Goal: Task Accomplishment & Management: Manage account settings

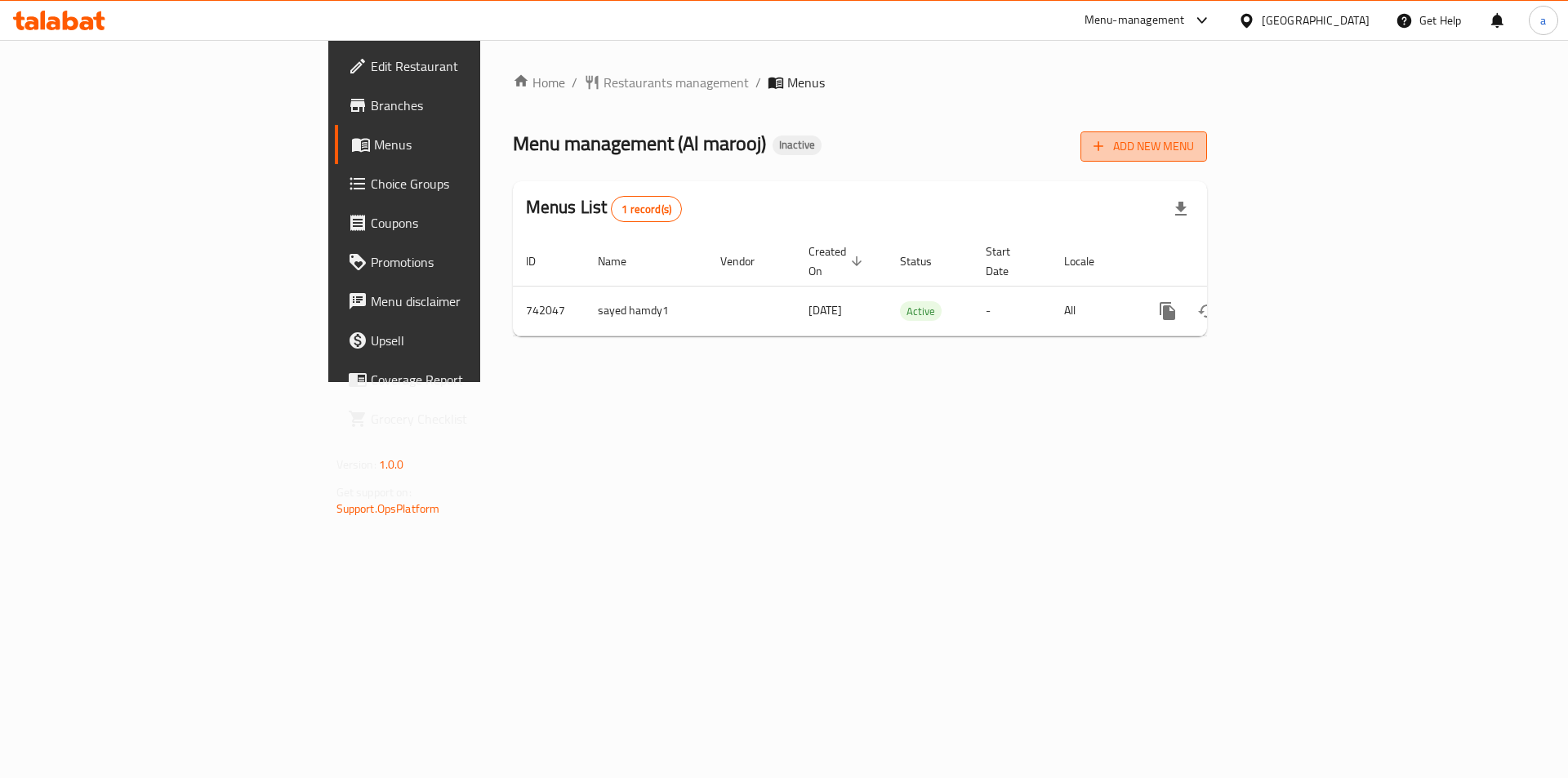
click at [1193, 151] on span "Add New Menu" at bounding box center [1144, 146] width 101 height 21
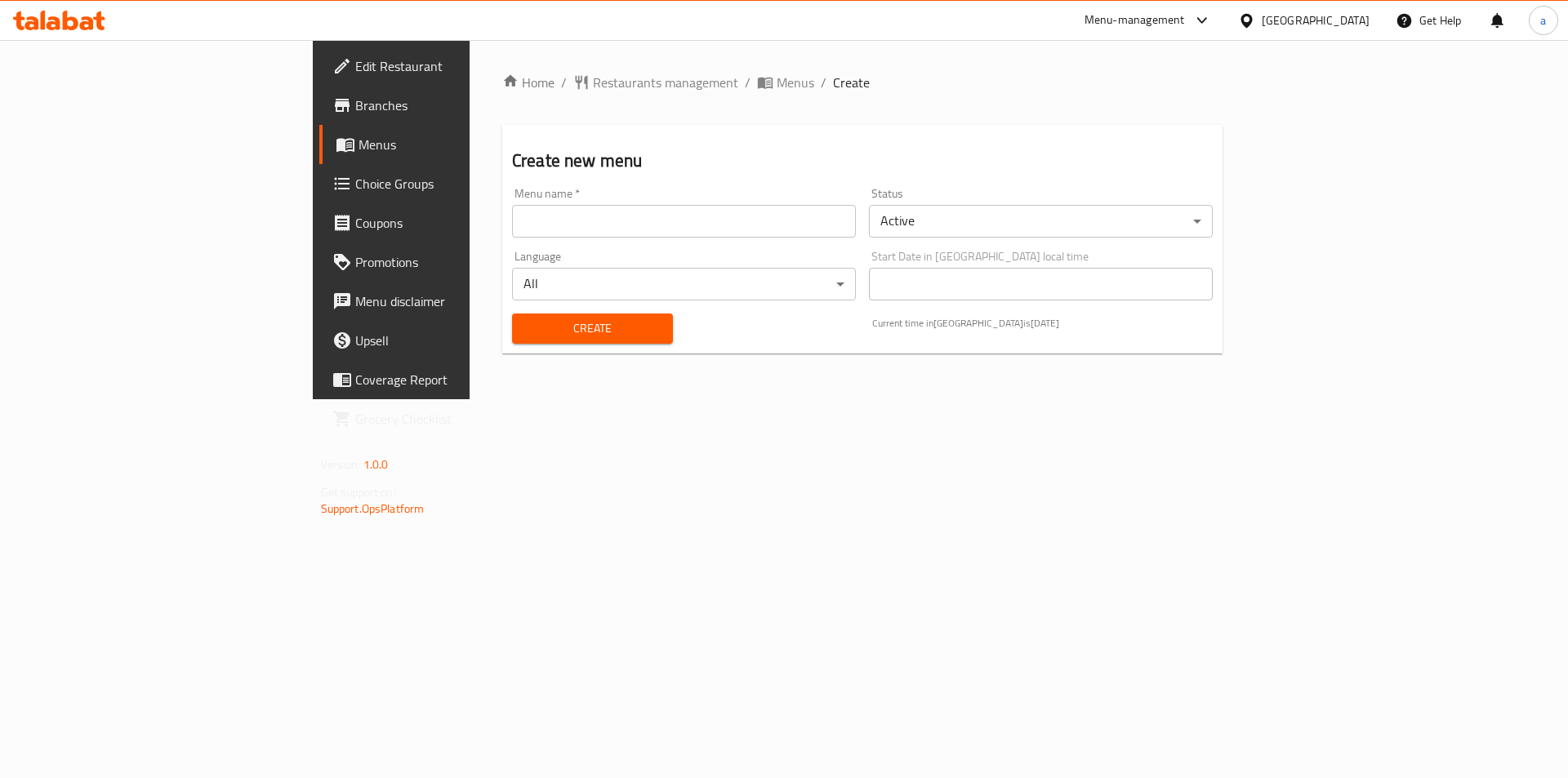
click at [613, 219] on input "text" at bounding box center [684, 221] width 344 height 33
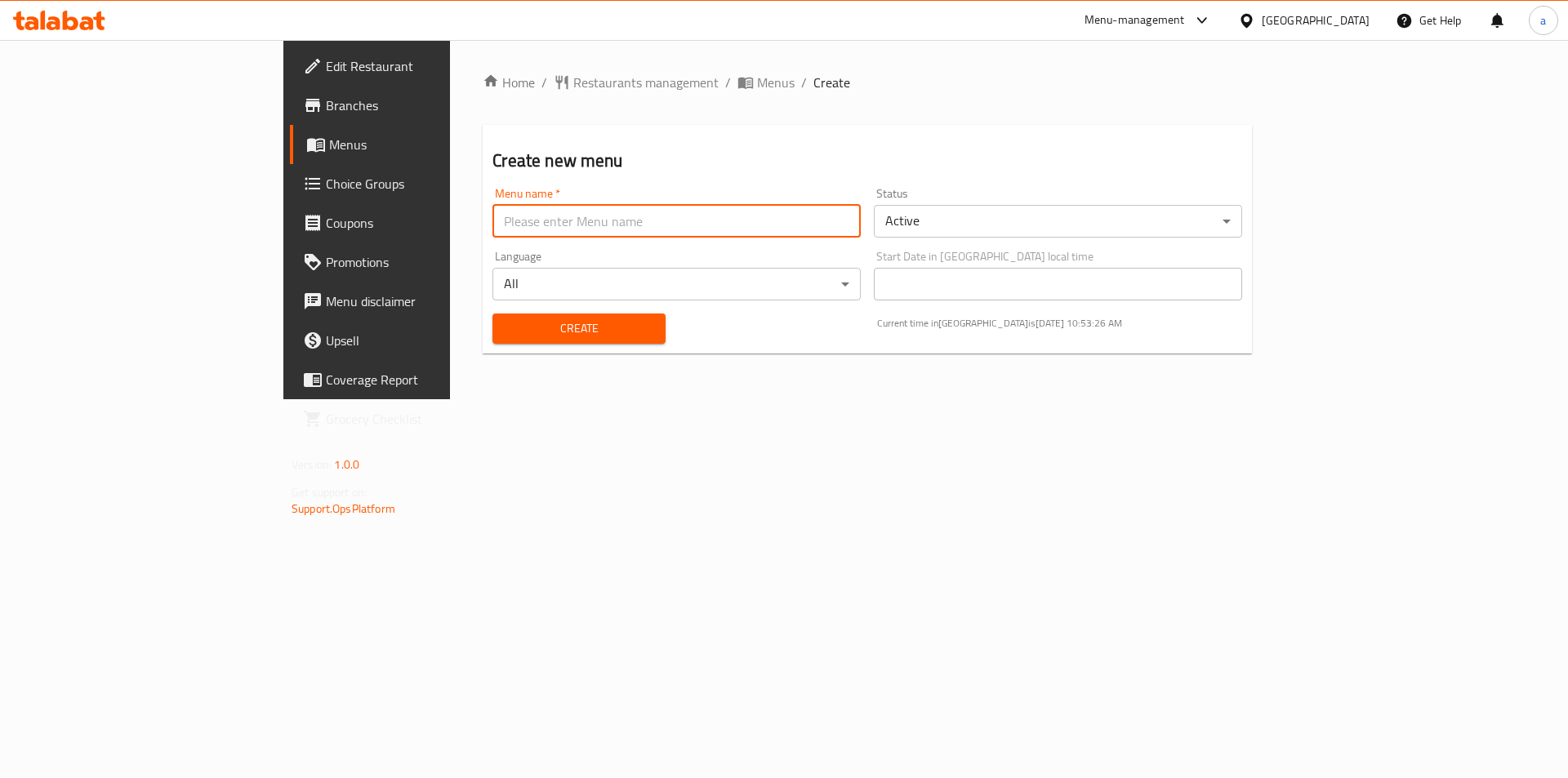
type input "[PERSON_NAME] 8047"
click at [518, 330] on span "Create" at bounding box center [578, 328] width 146 height 21
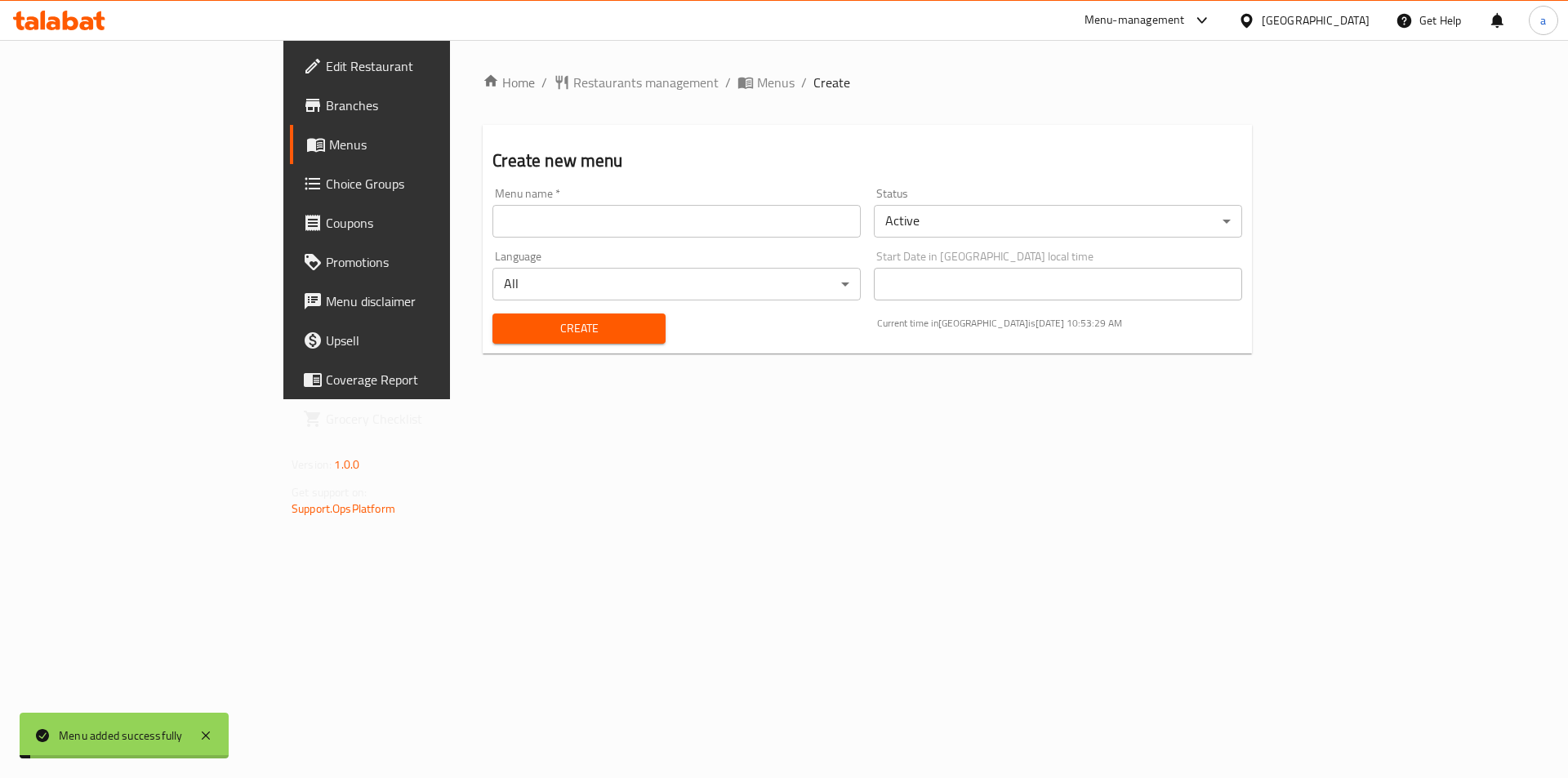
click at [329, 151] on span "Menus" at bounding box center [431, 145] width 203 height 20
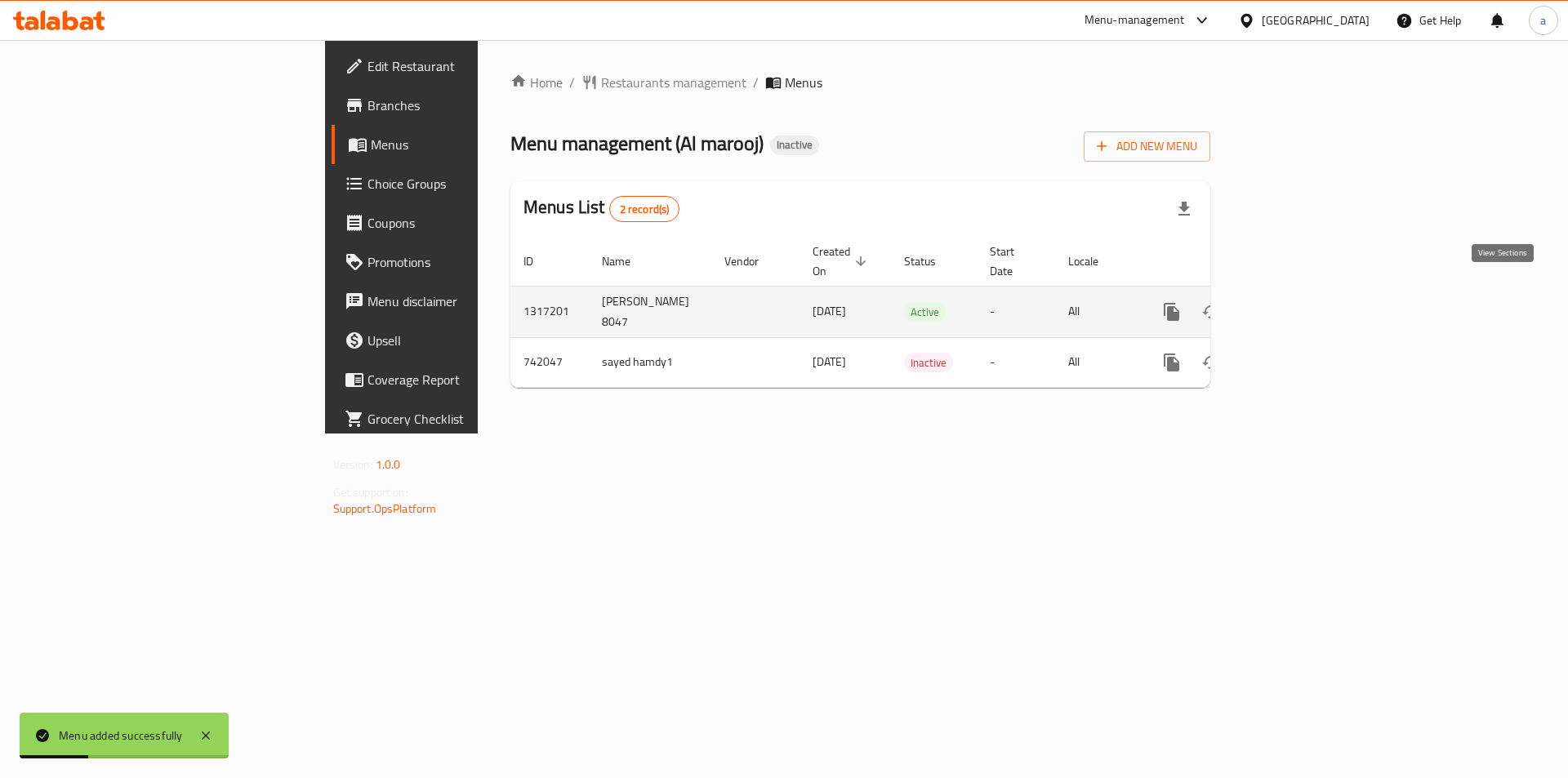
click at [1297, 305] on icon "enhanced table" at bounding box center [1290, 312] width 15 height 15
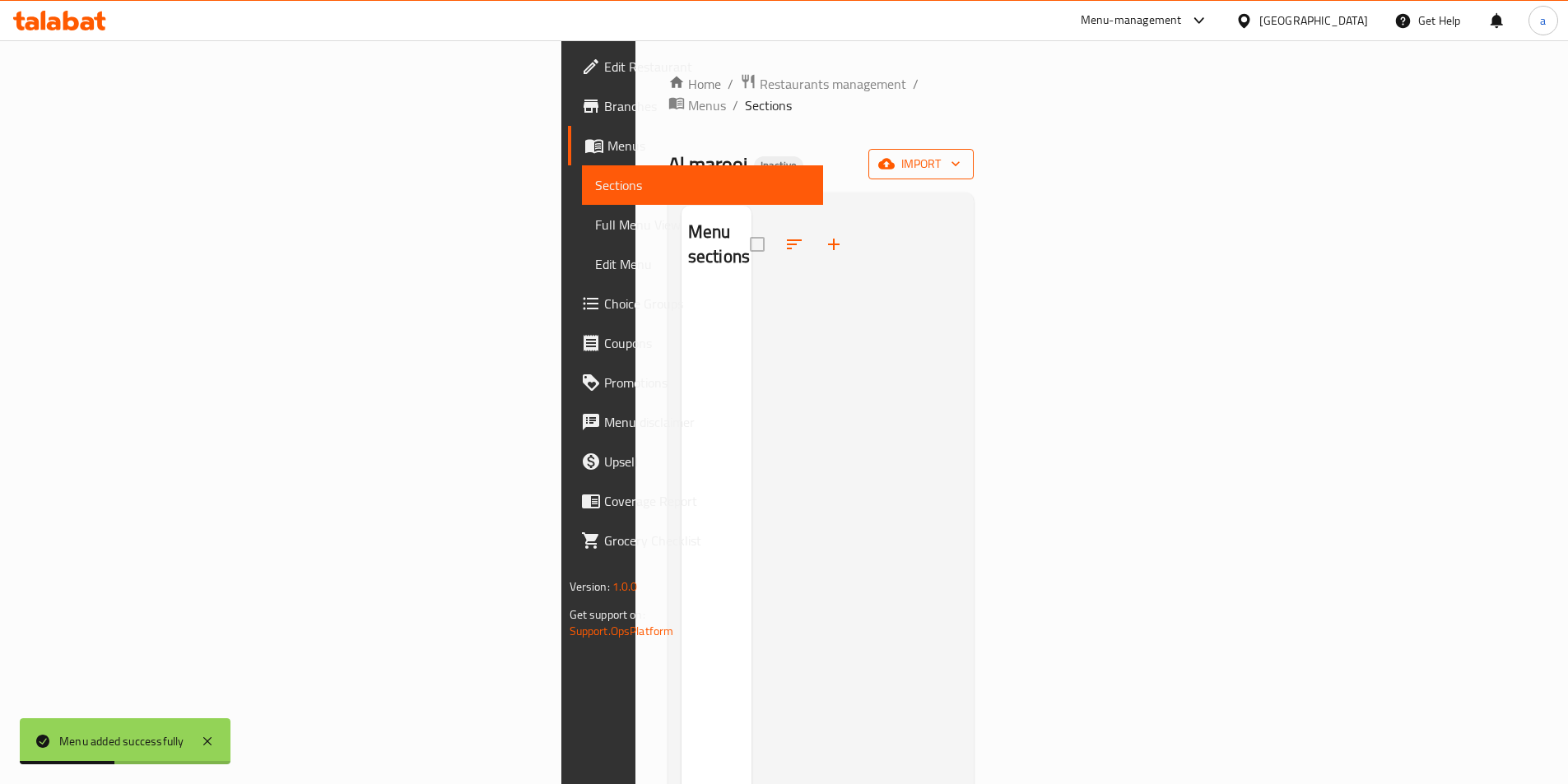
click at [961, 154] on span "import" at bounding box center [921, 164] width 79 height 21
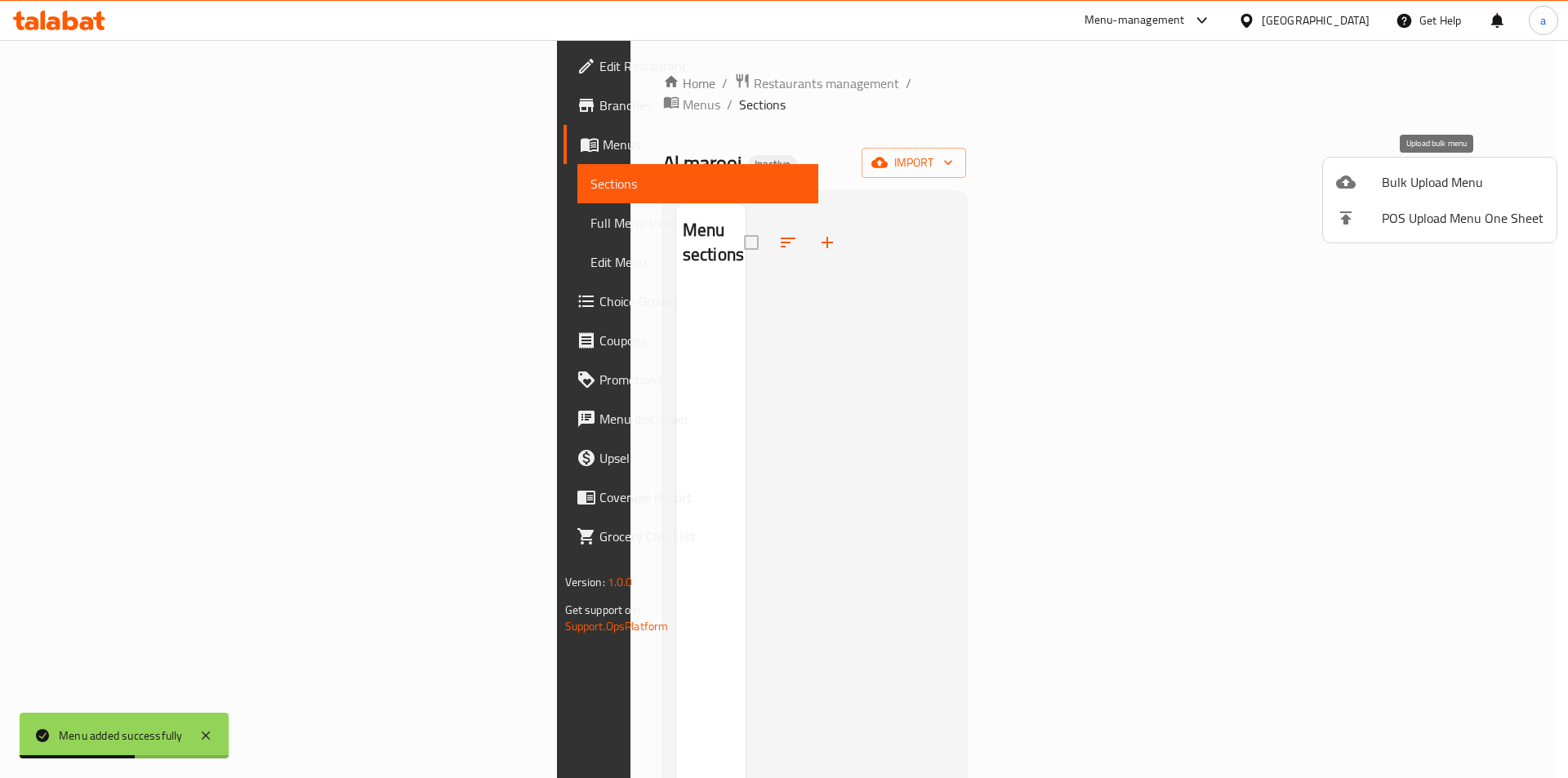
click at [1420, 184] on span "Bulk Upload Menu" at bounding box center [1463, 182] width 161 height 20
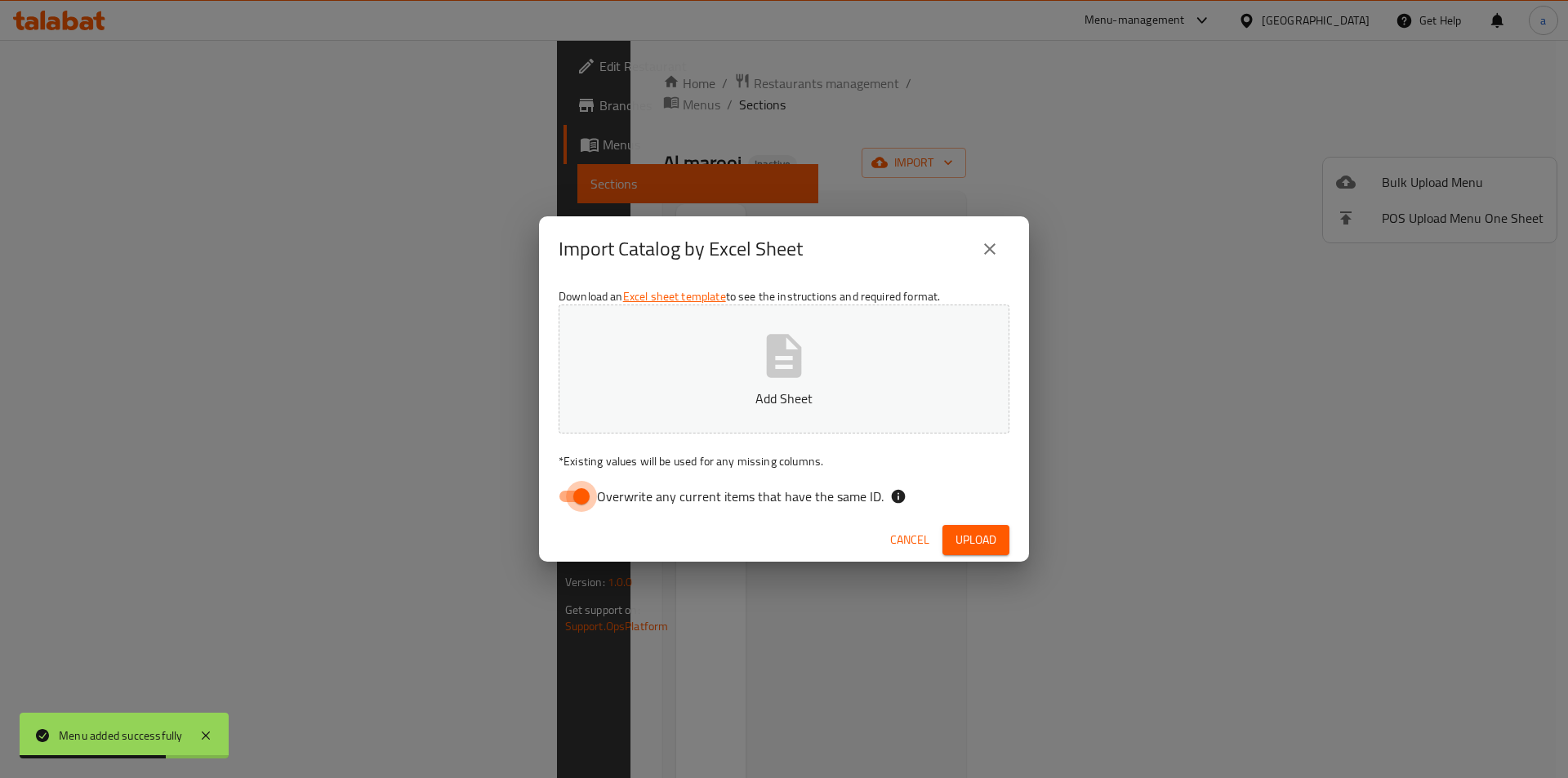
click at [574, 490] on input "Overwrite any current items that have the same ID." at bounding box center [581, 496] width 93 height 31
checkbox input "false"
click at [694, 365] on button "Add Sheet" at bounding box center [784, 369] width 451 height 129
click at [961, 533] on span "Upload" at bounding box center [975, 540] width 41 height 21
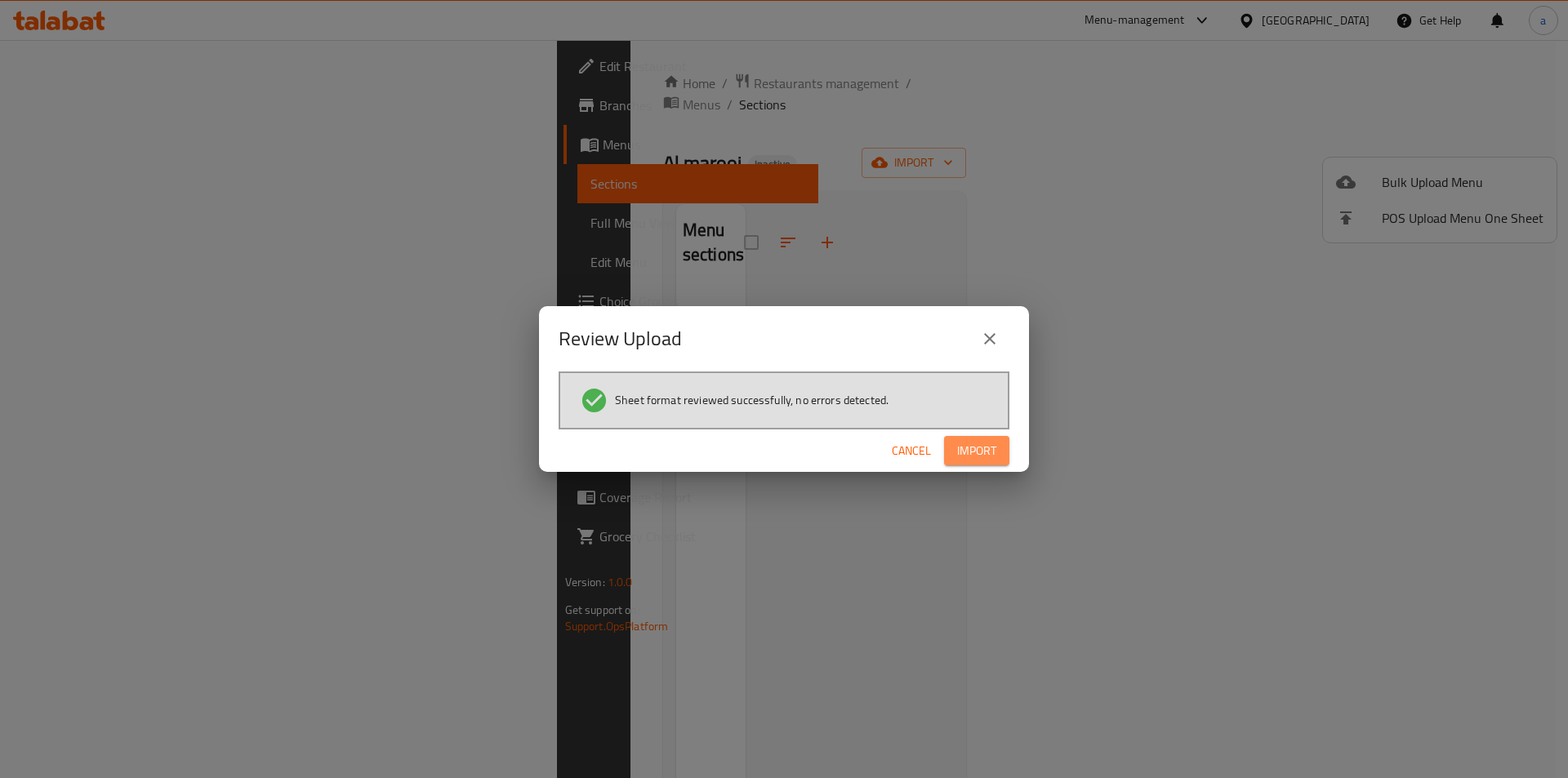
click at [974, 453] on span "Import" at bounding box center [976, 451] width 39 height 21
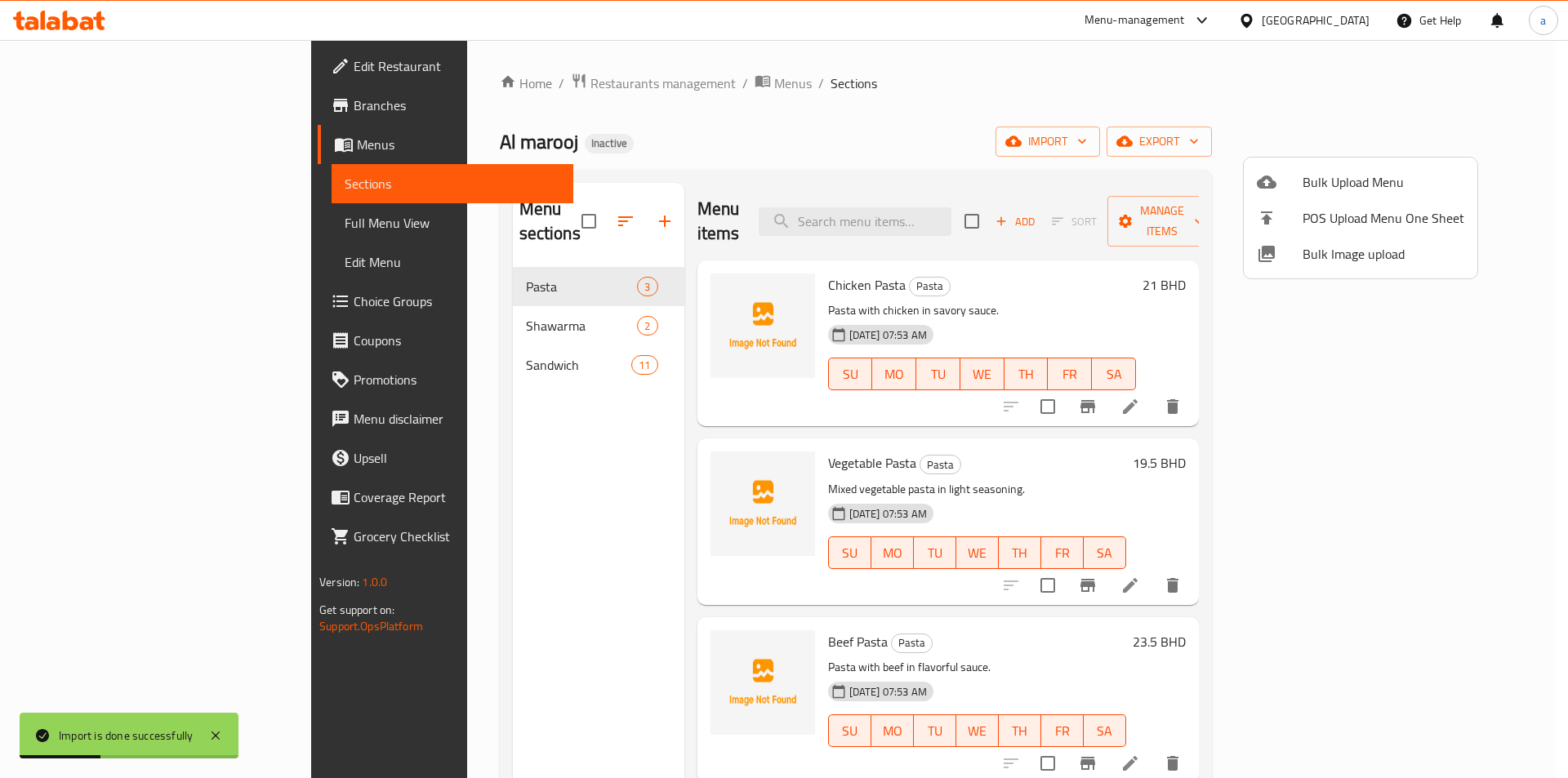
click at [135, 218] on div at bounding box center [784, 389] width 1568 height 778
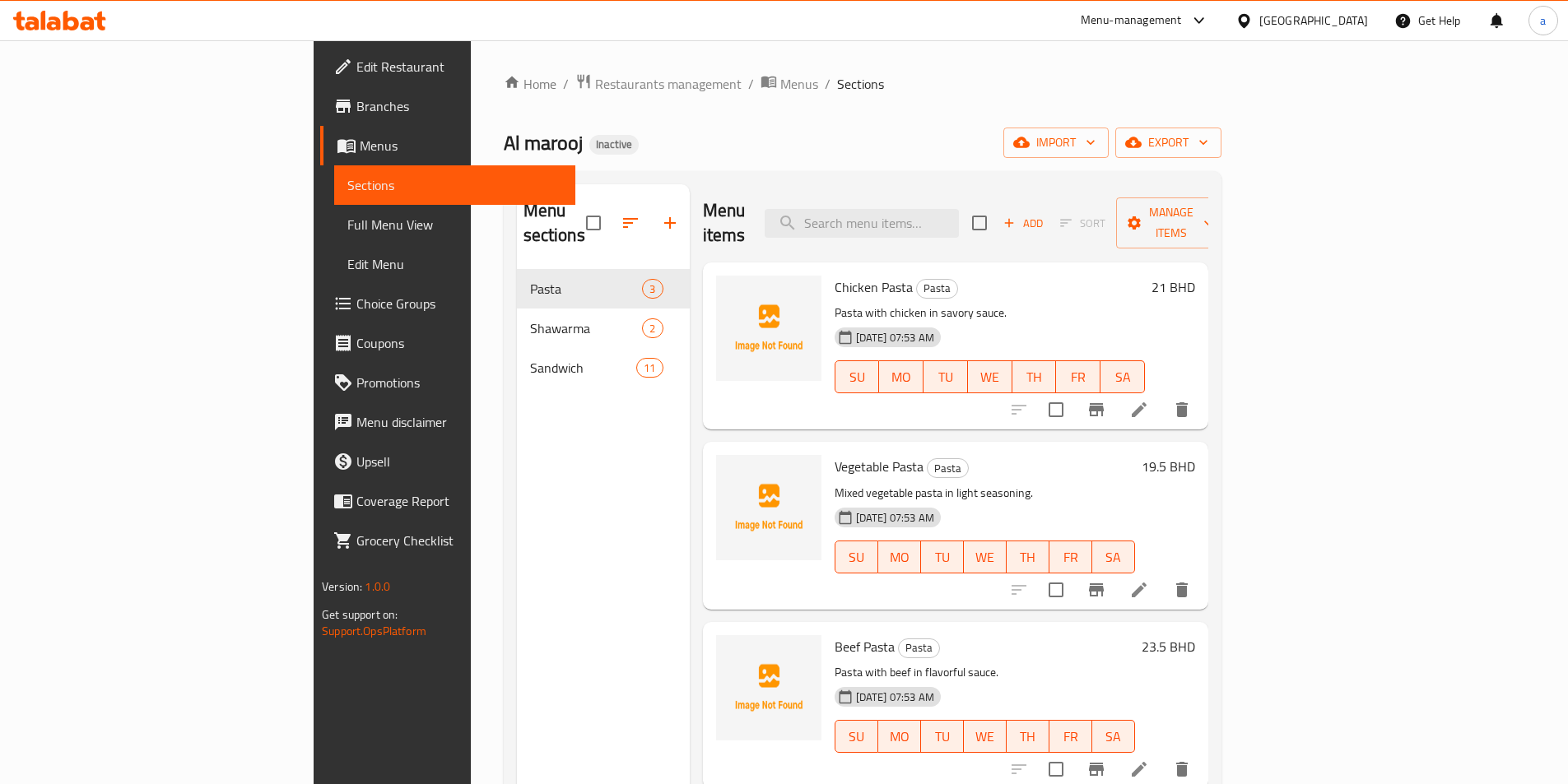
click at [347, 219] on span "Full Menu View" at bounding box center [454, 225] width 215 height 20
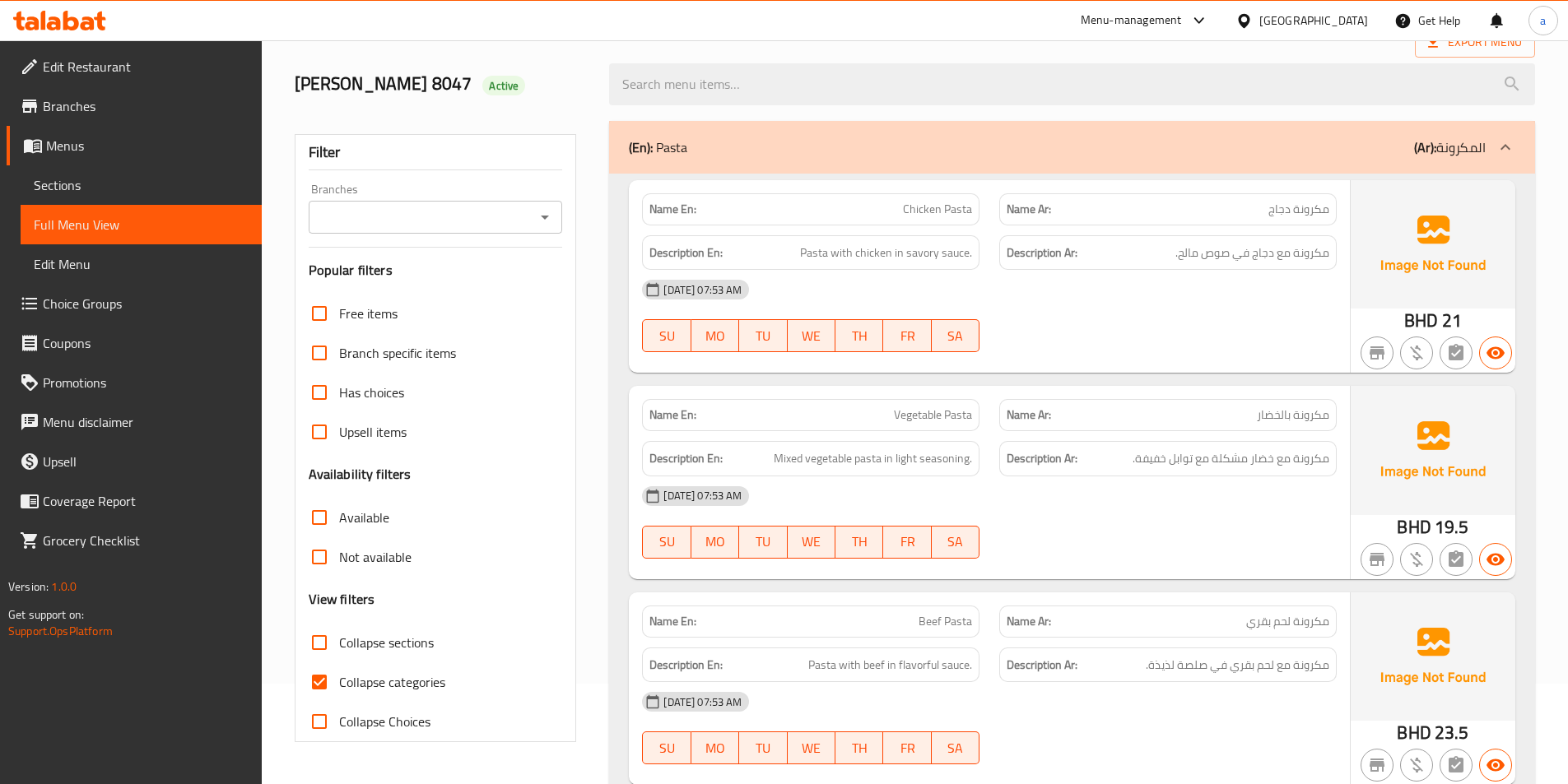
scroll to position [247, 0]
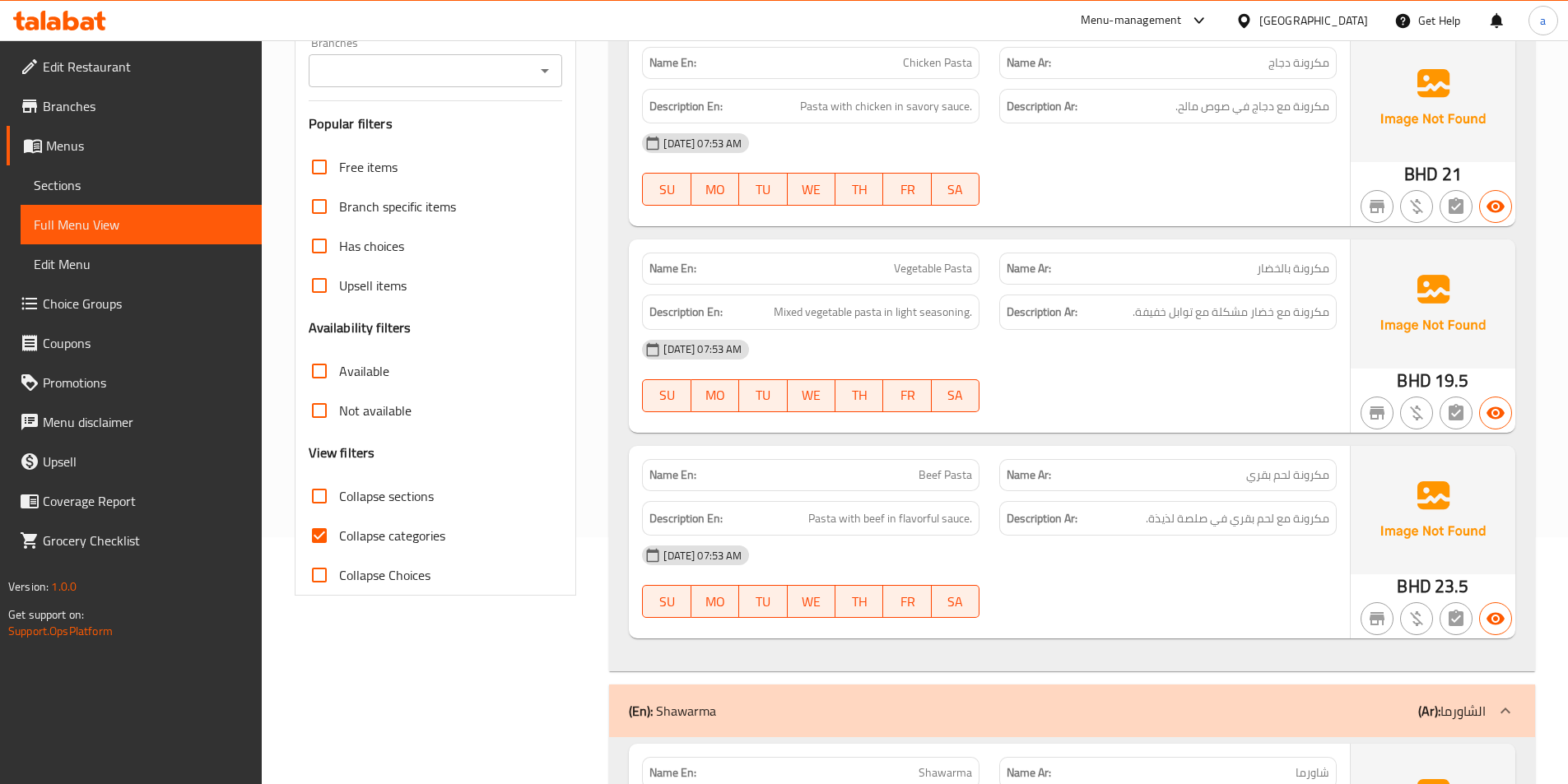
click at [323, 535] on input "Collapse categories" at bounding box center [319, 535] width 39 height 39
checkbox input "false"
click at [951, 482] on span "Beef Pasta" at bounding box center [945, 475] width 54 height 17
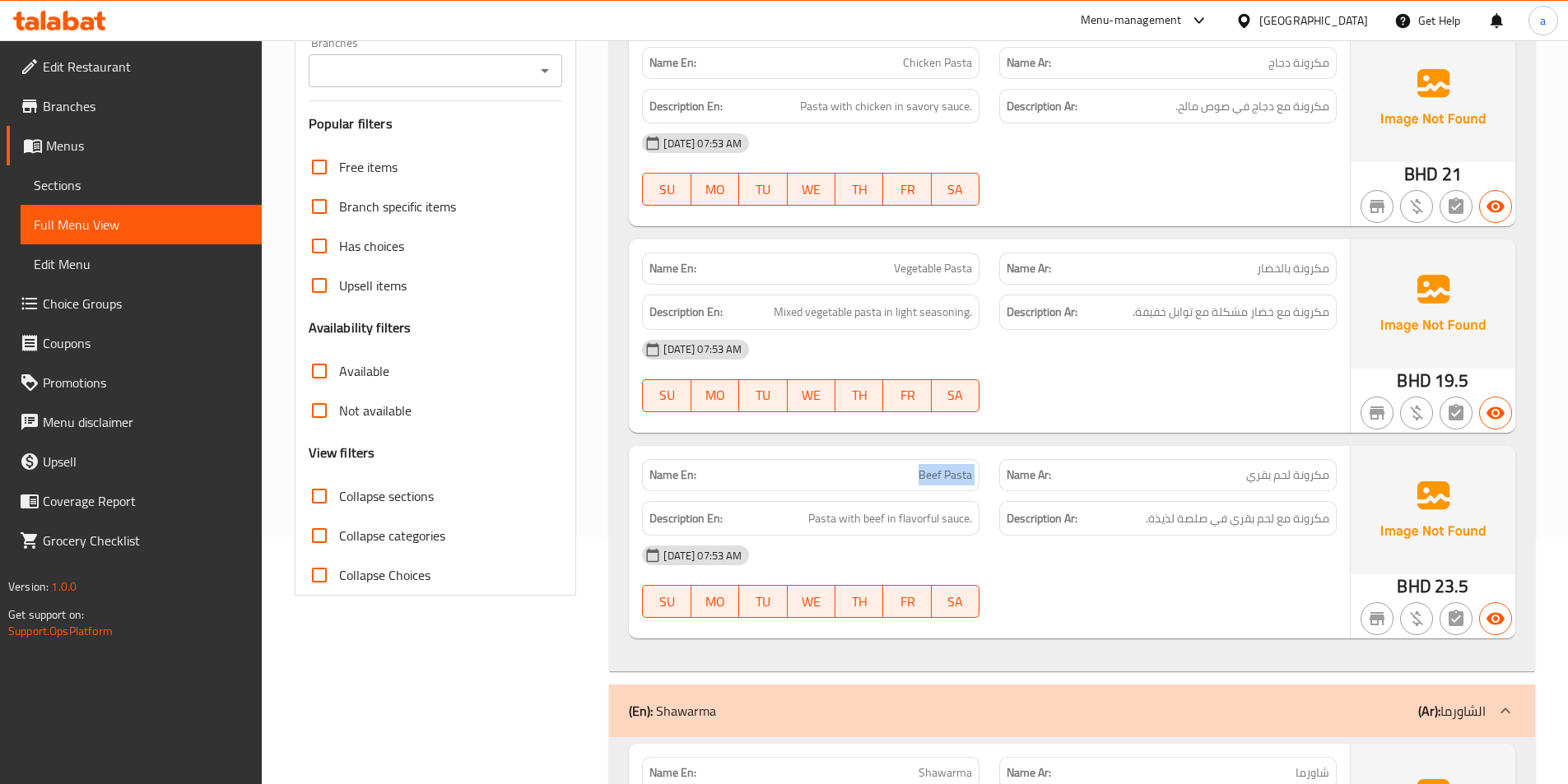
copy span "Beef Pasta"
click at [80, 175] on span "Sections" at bounding box center [141, 185] width 215 height 20
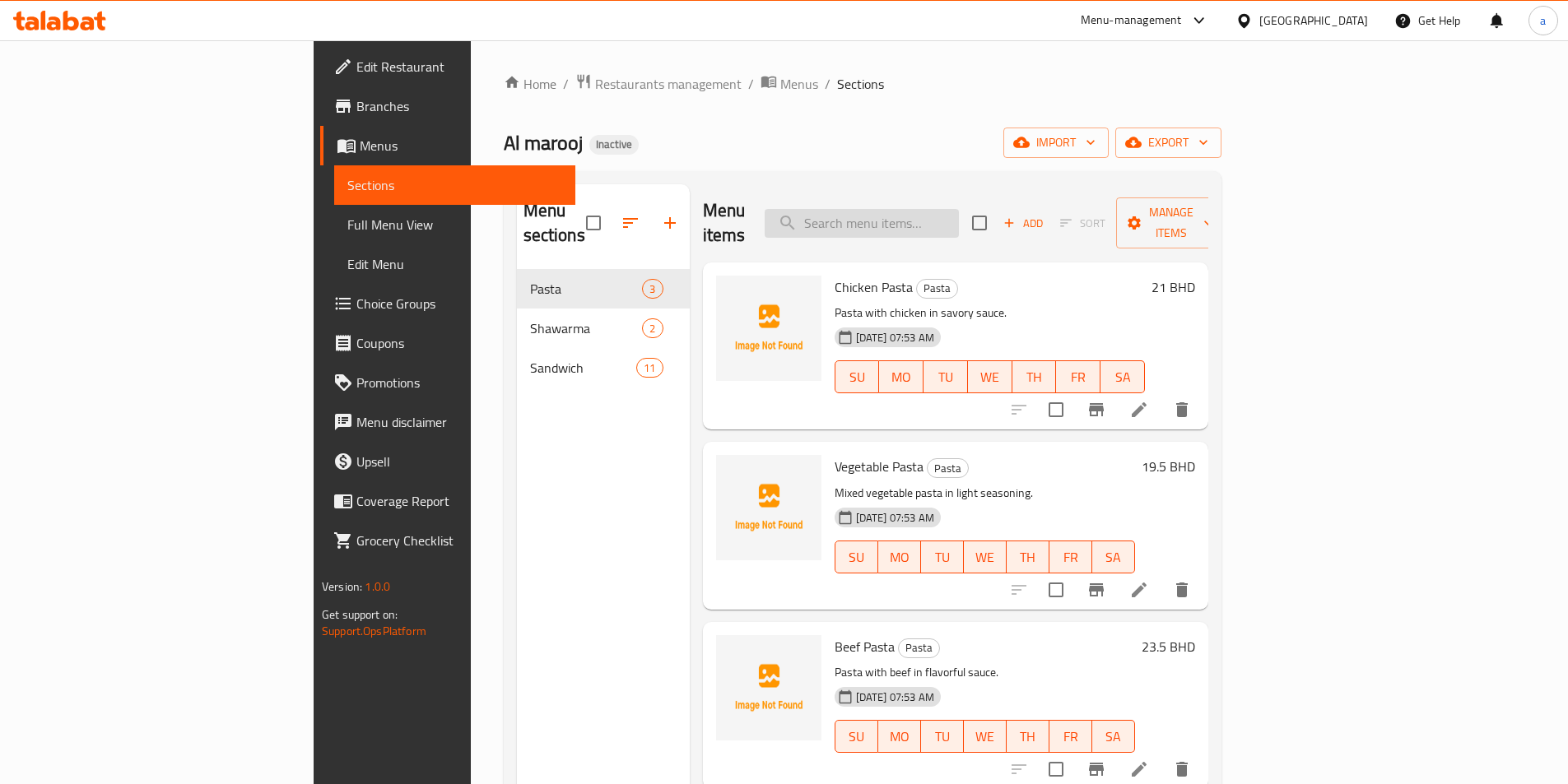
click at [959, 209] on input "search" at bounding box center [861, 224] width 195 height 29
type input "v"
paste input "Beef Pasta"
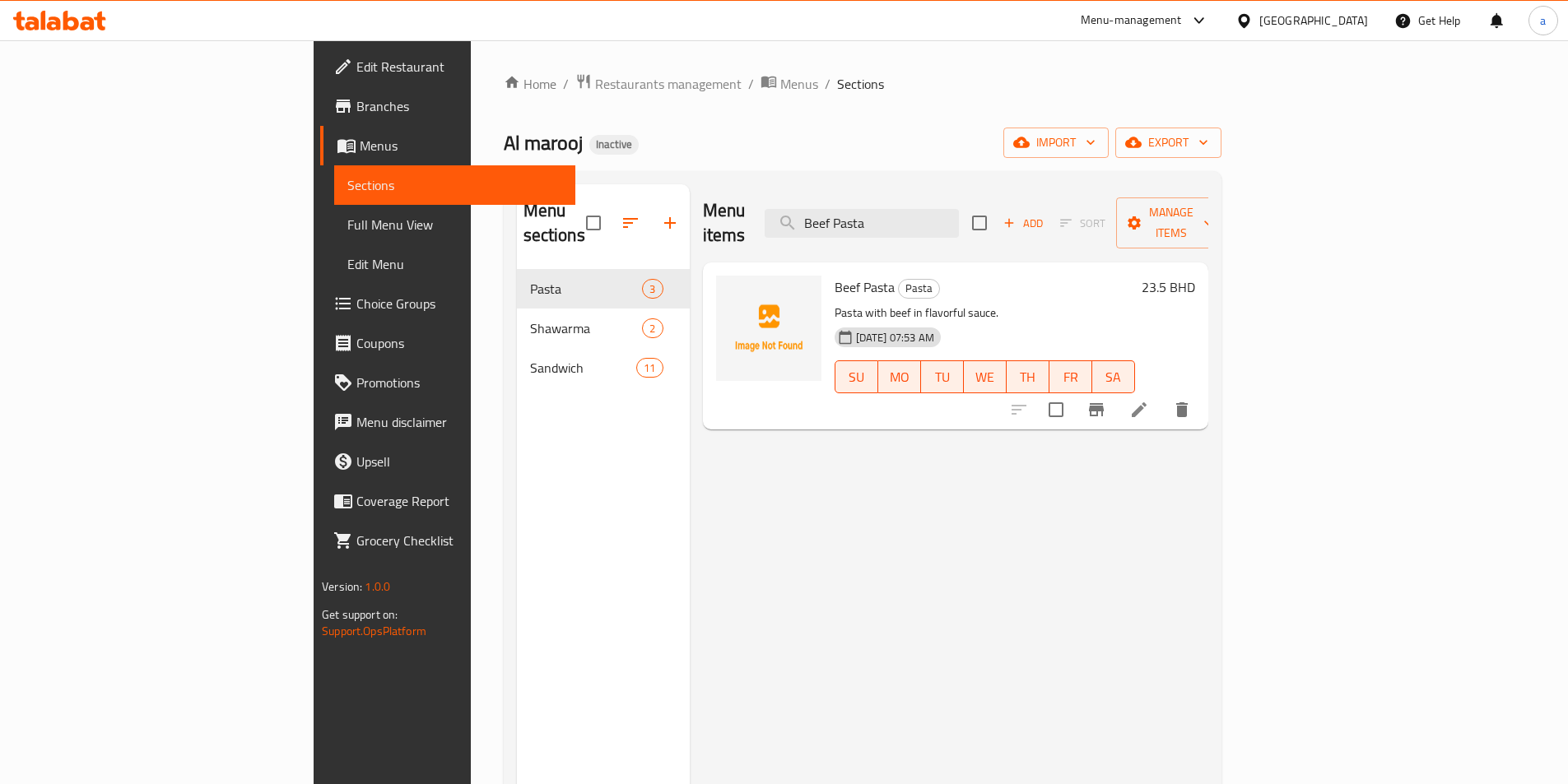
type input "Beef Pasta"
click at [1147, 402] on icon at bounding box center [1139, 409] width 15 height 15
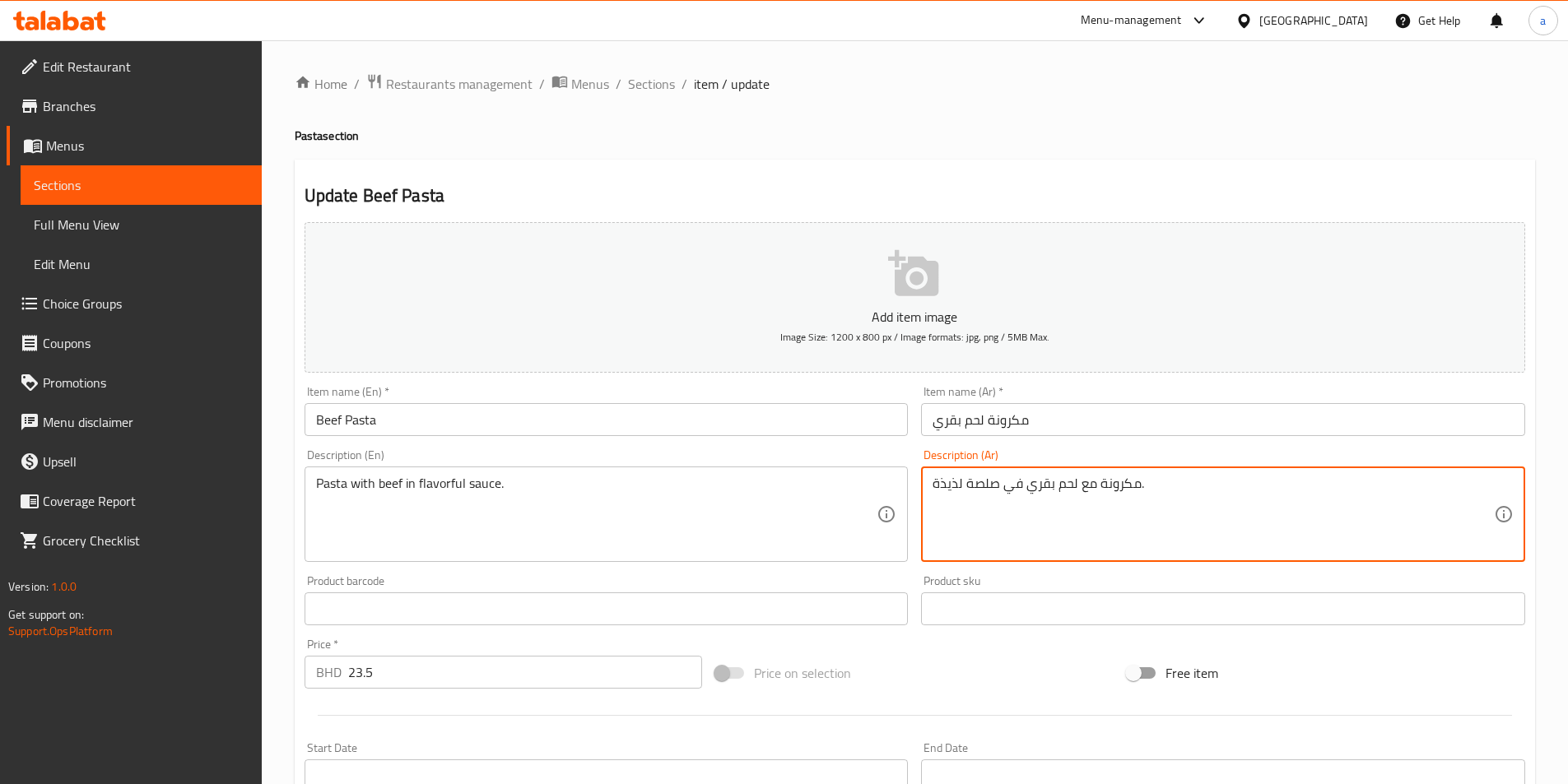
drag, startPoint x: 965, startPoint y: 480, endPoint x: 1001, endPoint y: 494, distance: 38.6
drag, startPoint x: 944, startPoint y: 485, endPoint x: 933, endPoint y: 492, distance: 13.0
click at [933, 492] on textarea "مكرونة مع لحم بقري في صوص لذيذة." at bounding box center [1213, 514] width 561 height 79
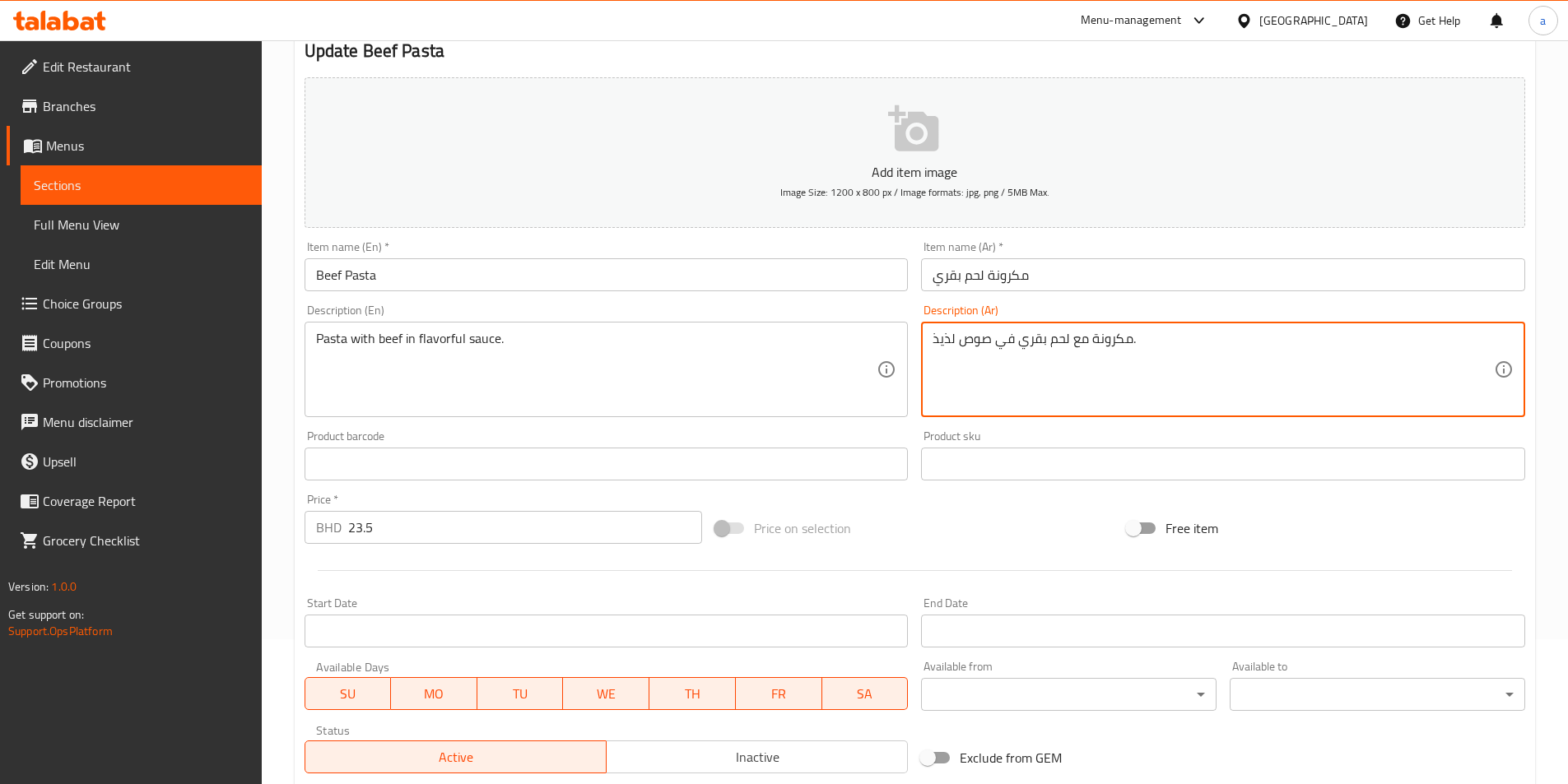
scroll to position [366, 0]
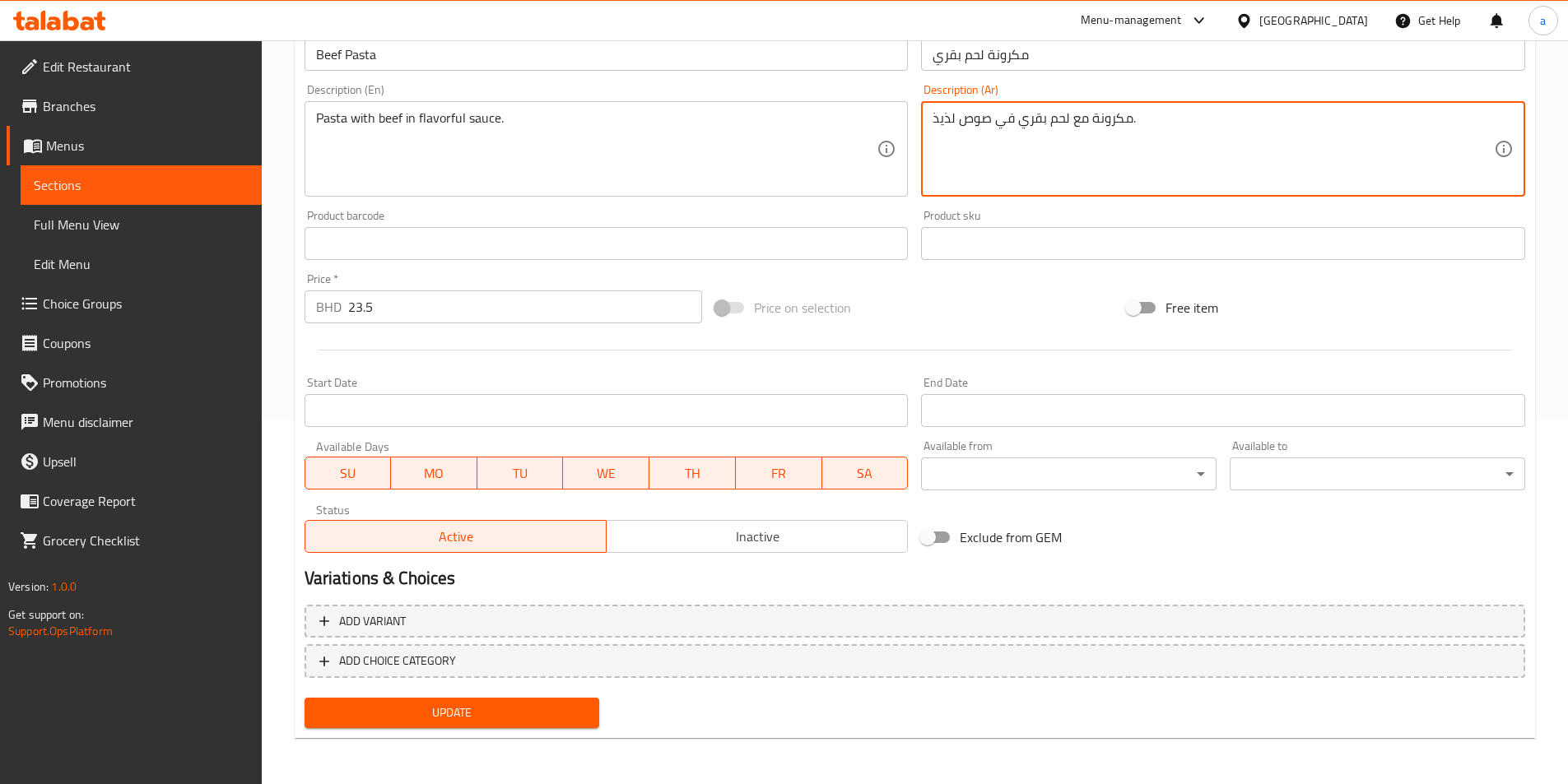
type textarea "مكرونة مع لحم بقري في صوص لذيذ."
click at [519, 717] on span "Update" at bounding box center [453, 713] width 269 height 21
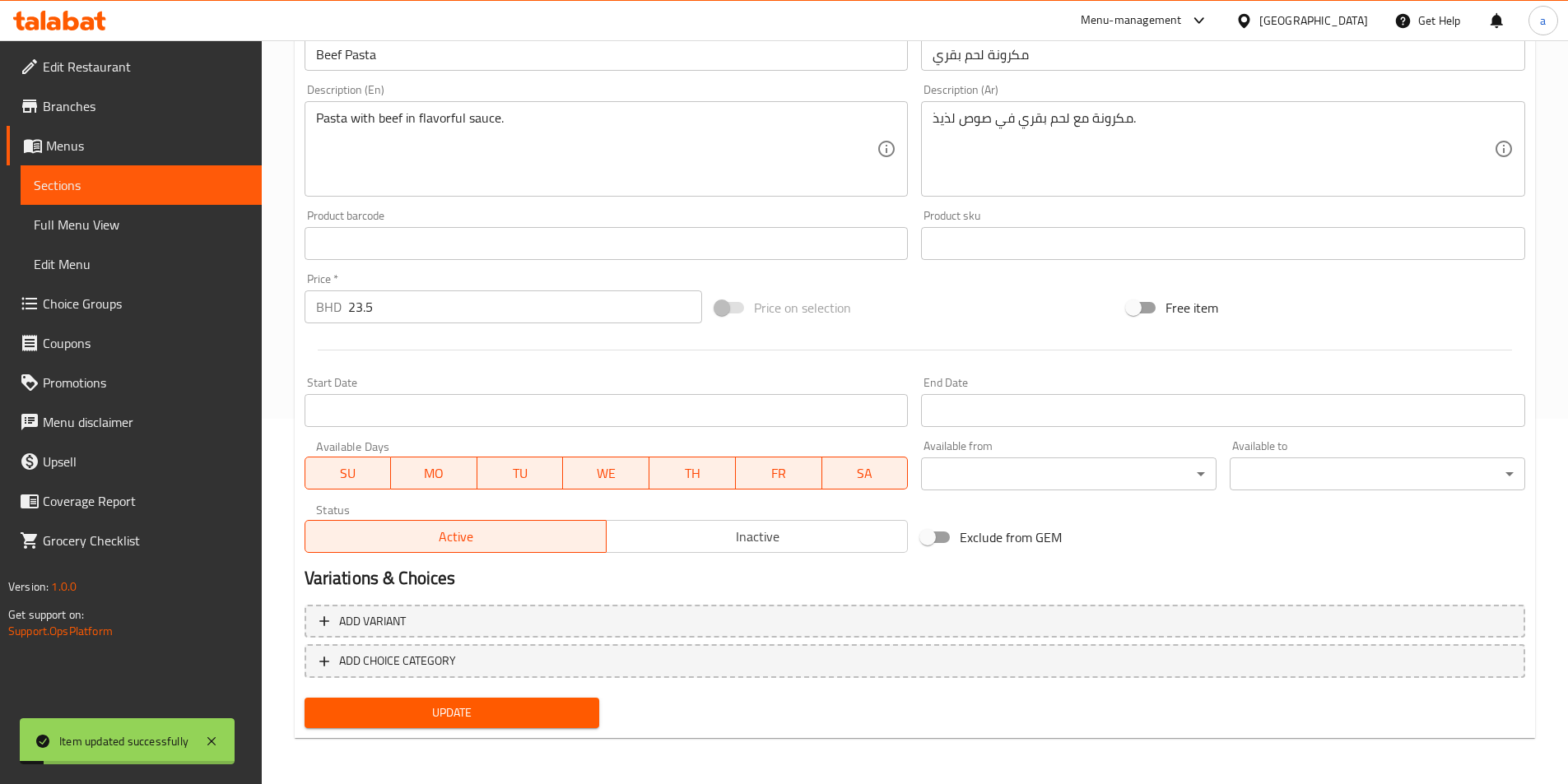
click at [97, 227] on span "Full Menu View" at bounding box center [141, 225] width 215 height 20
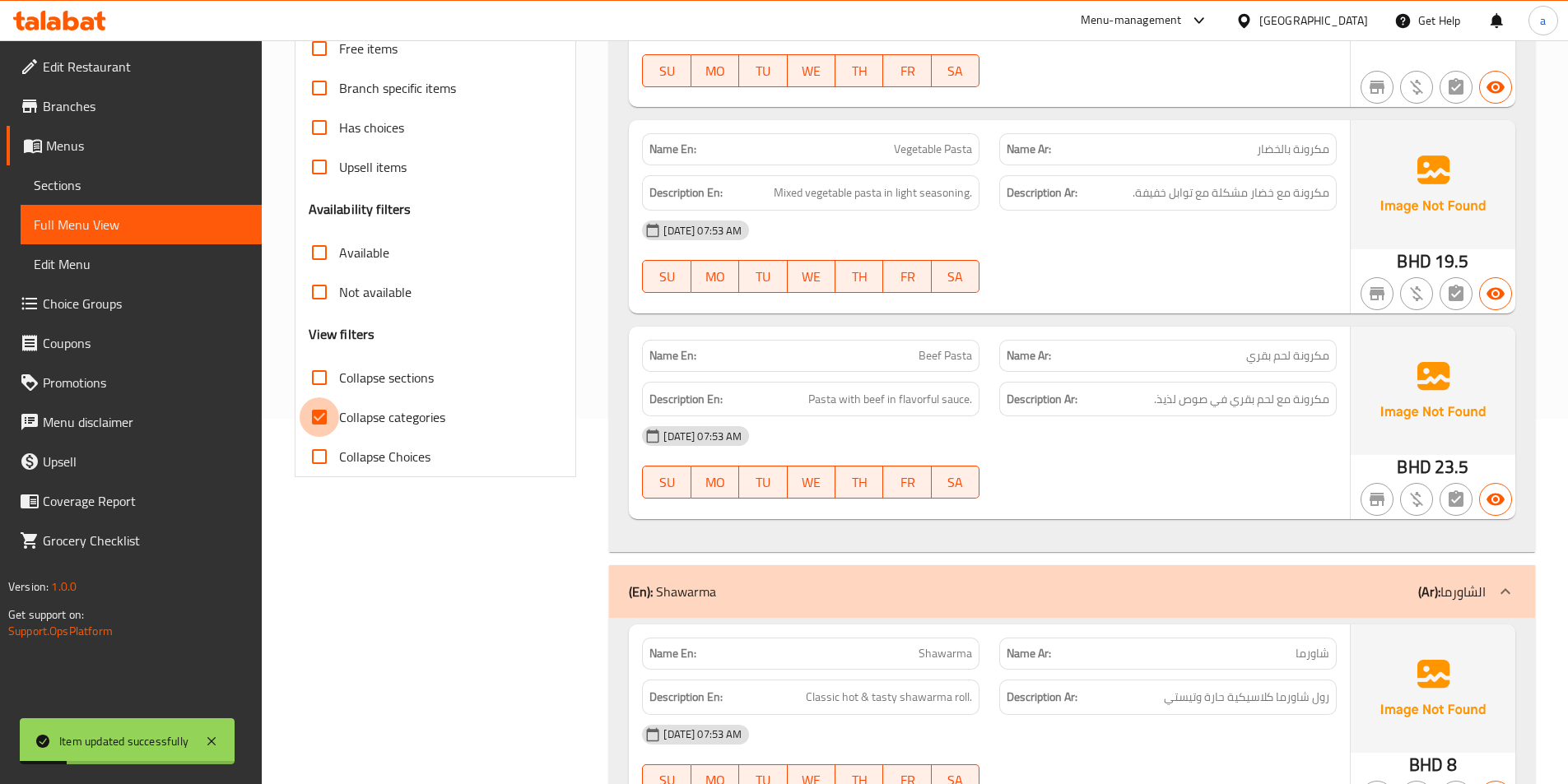
click at [319, 417] on input "Collapse categories" at bounding box center [319, 417] width 39 height 39
checkbox input "false"
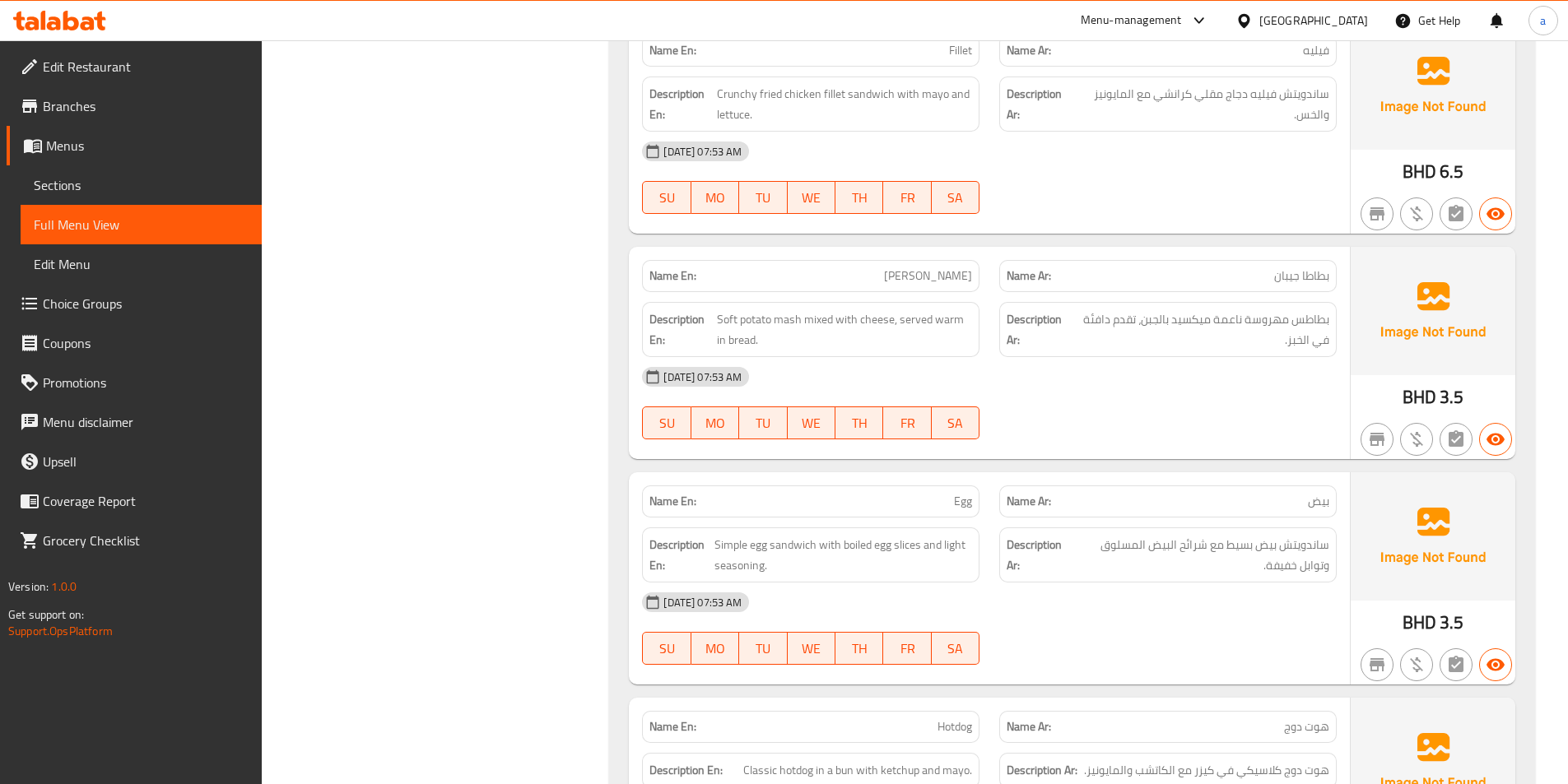
scroll to position [2587, 0]
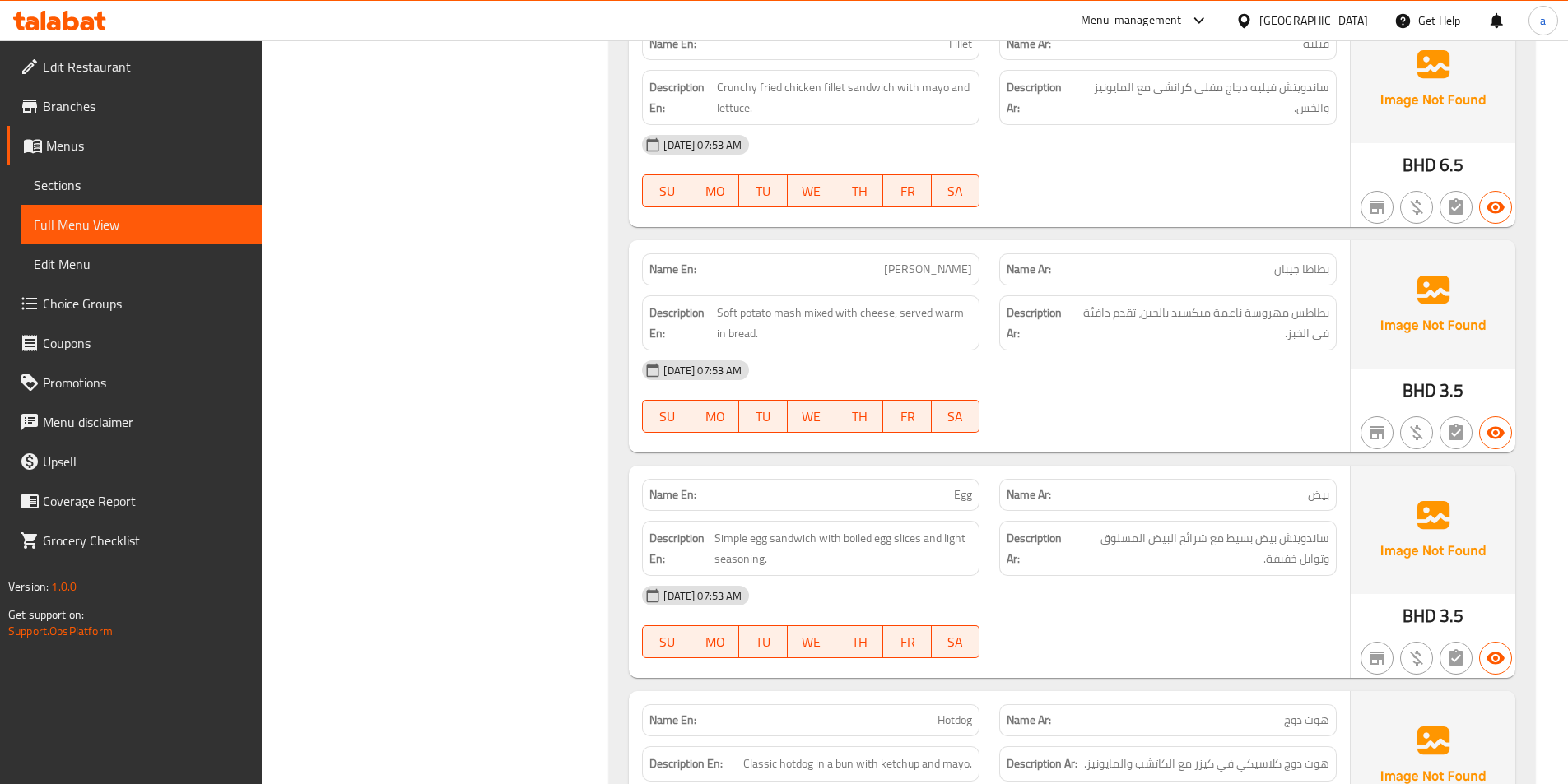
click at [938, 261] on span "[PERSON_NAME]" at bounding box center [928, 269] width 88 height 17
copy span "[PERSON_NAME]"
click at [148, 181] on span "Sections" at bounding box center [141, 185] width 215 height 20
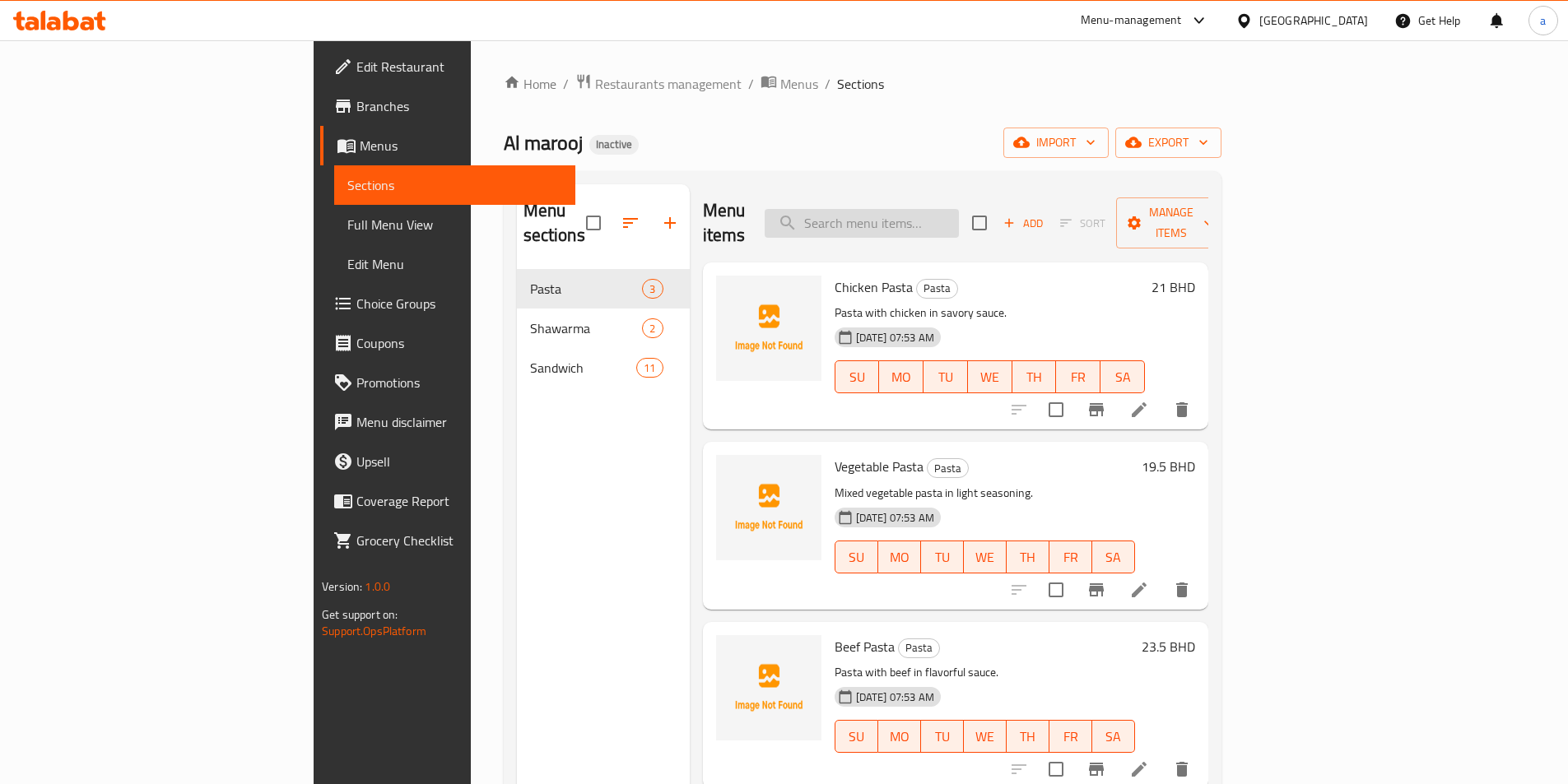
click at [932, 209] on input "search" at bounding box center [861, 224] width 195 height 29
paste input "[PERSON_NAME]"
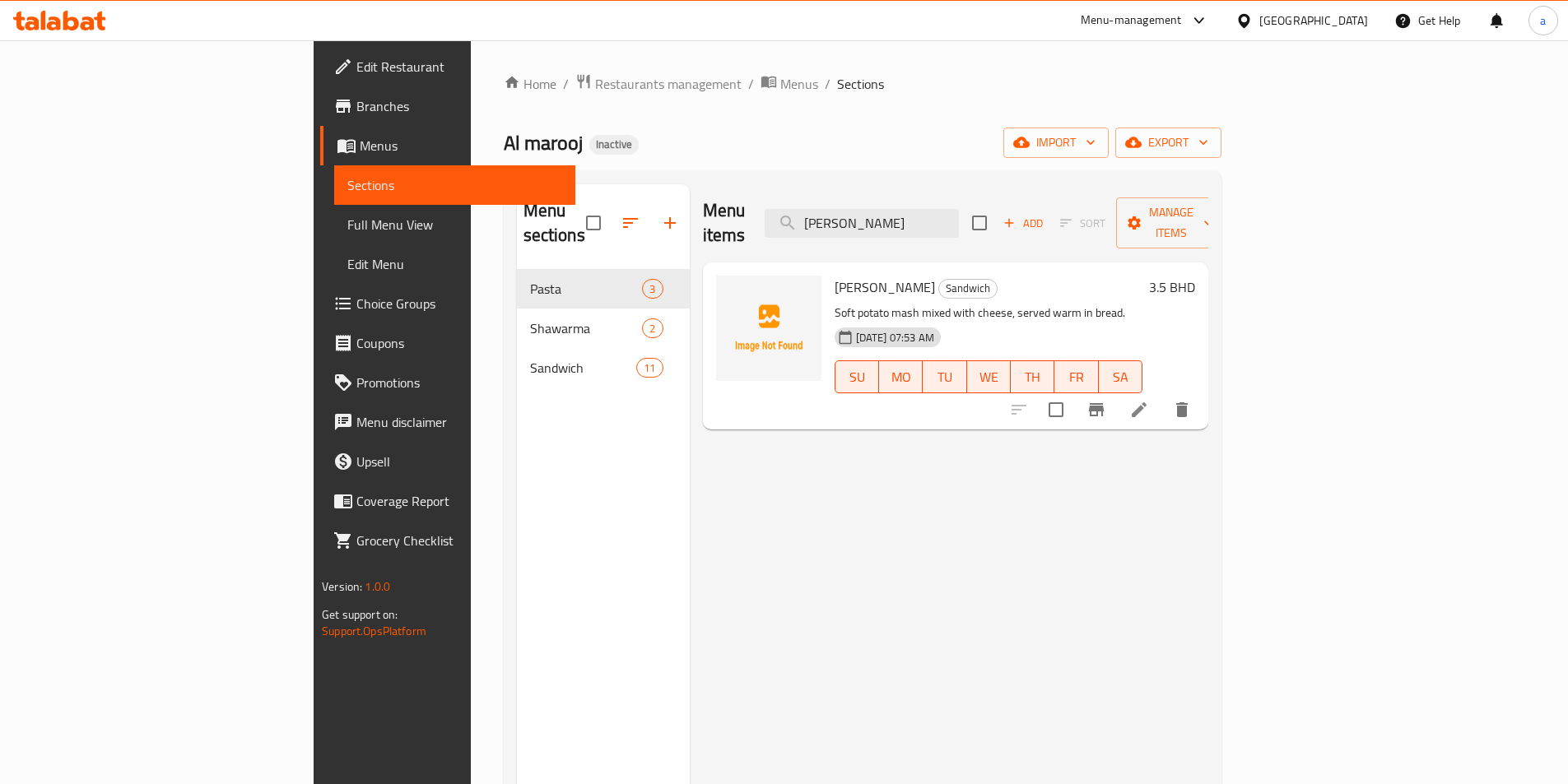
type input "[PERSON_NAME]"
click at [1149, 400] on icon at bounding box center [1139, 410] width 20 height 20
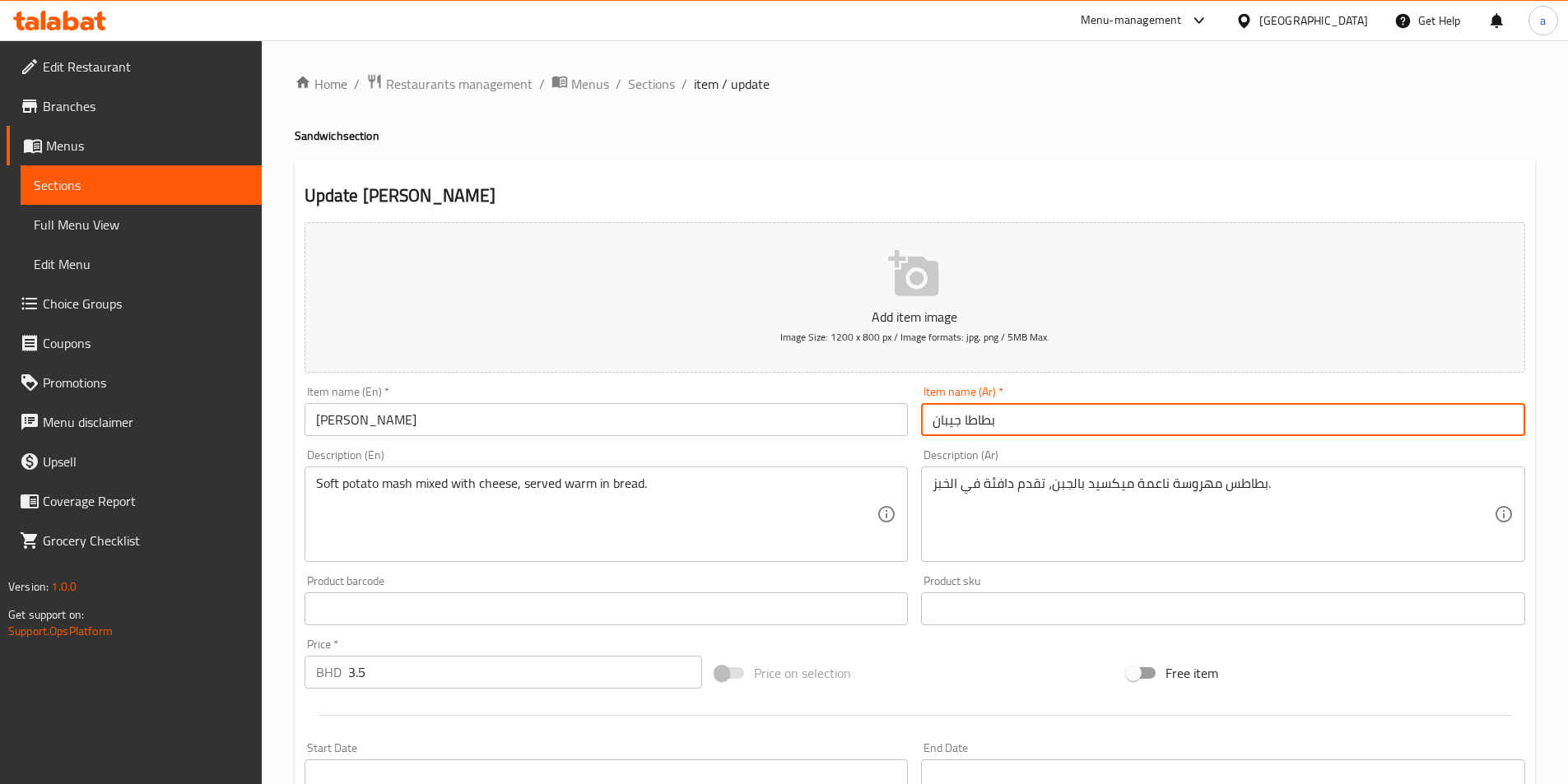
drag, startPoint x: 965, startPoint y: 423, endPoint x: 1071, endPoint y: 432, distance: 106.4
click at [1071, 432] on input "بطاطا جيبان" at bounding box center [1223, 419] width 604 height 33
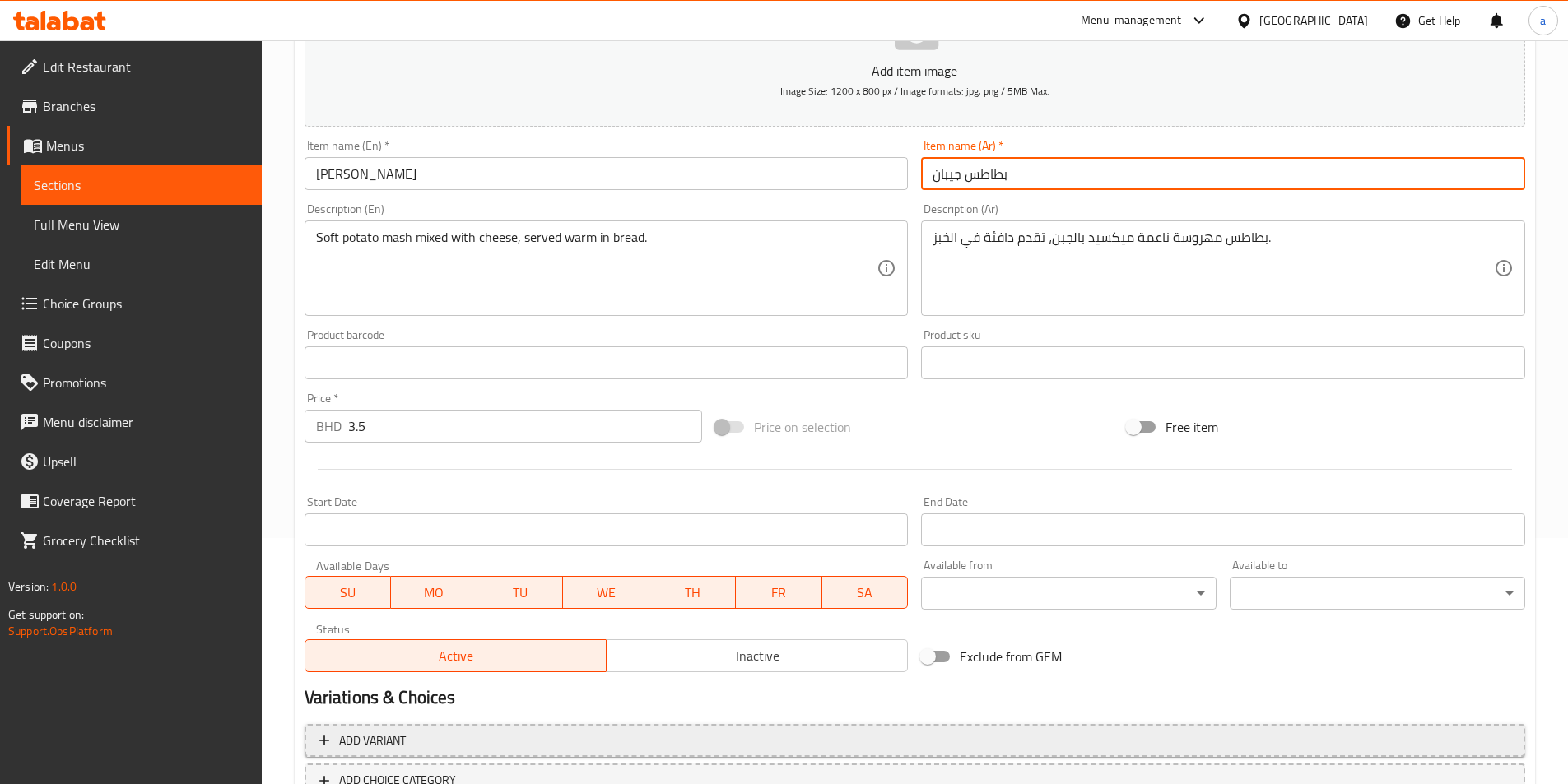
scroll to position [366, 0]
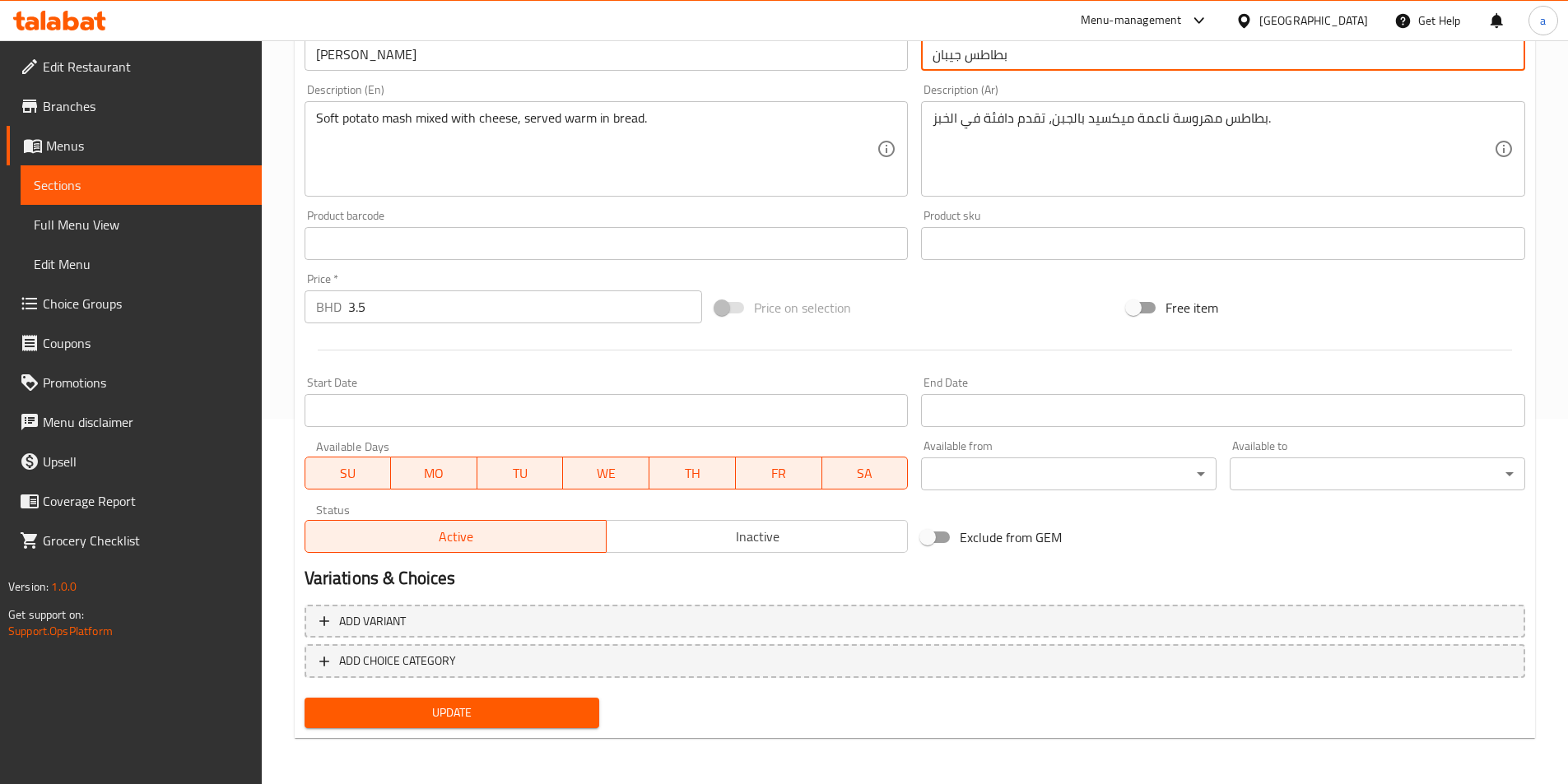
type input "بطاطس جيبان"
click at [500, 712] on span "Update" at bounding box center [453, 713] width 269 height 21
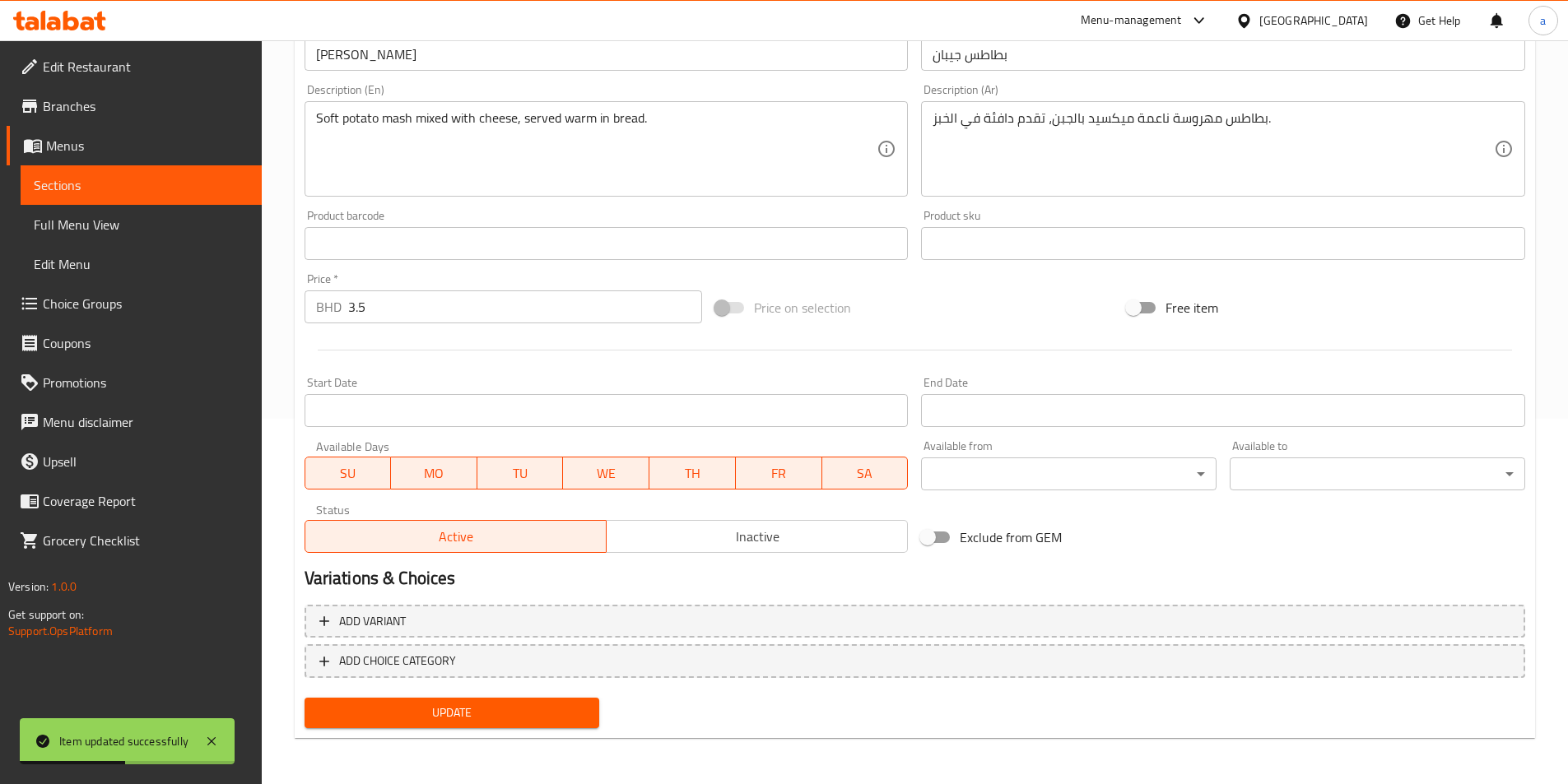
click at [105, 221] on span "Full Menu View" at bounding box center [141, 225] width 215 height 20
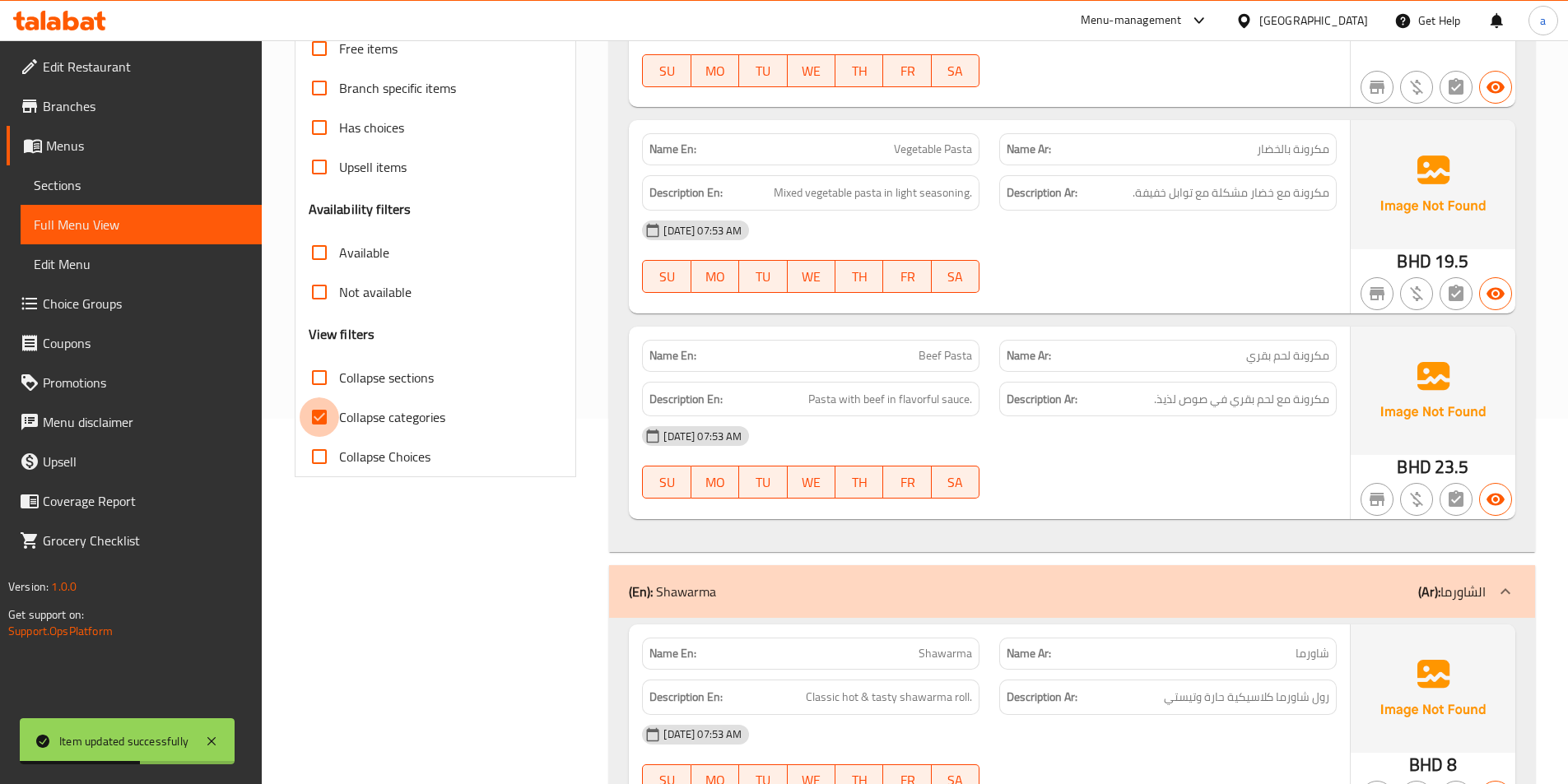
drag, startPoint x: 319, startPoint y: 419, endPoint x: 583, endPoint y: 421, distance: 264.0
click at [318, 418] on input "Collapse categories" at bounding box center [319, 417] width 39 height 39
checkbox input "false"
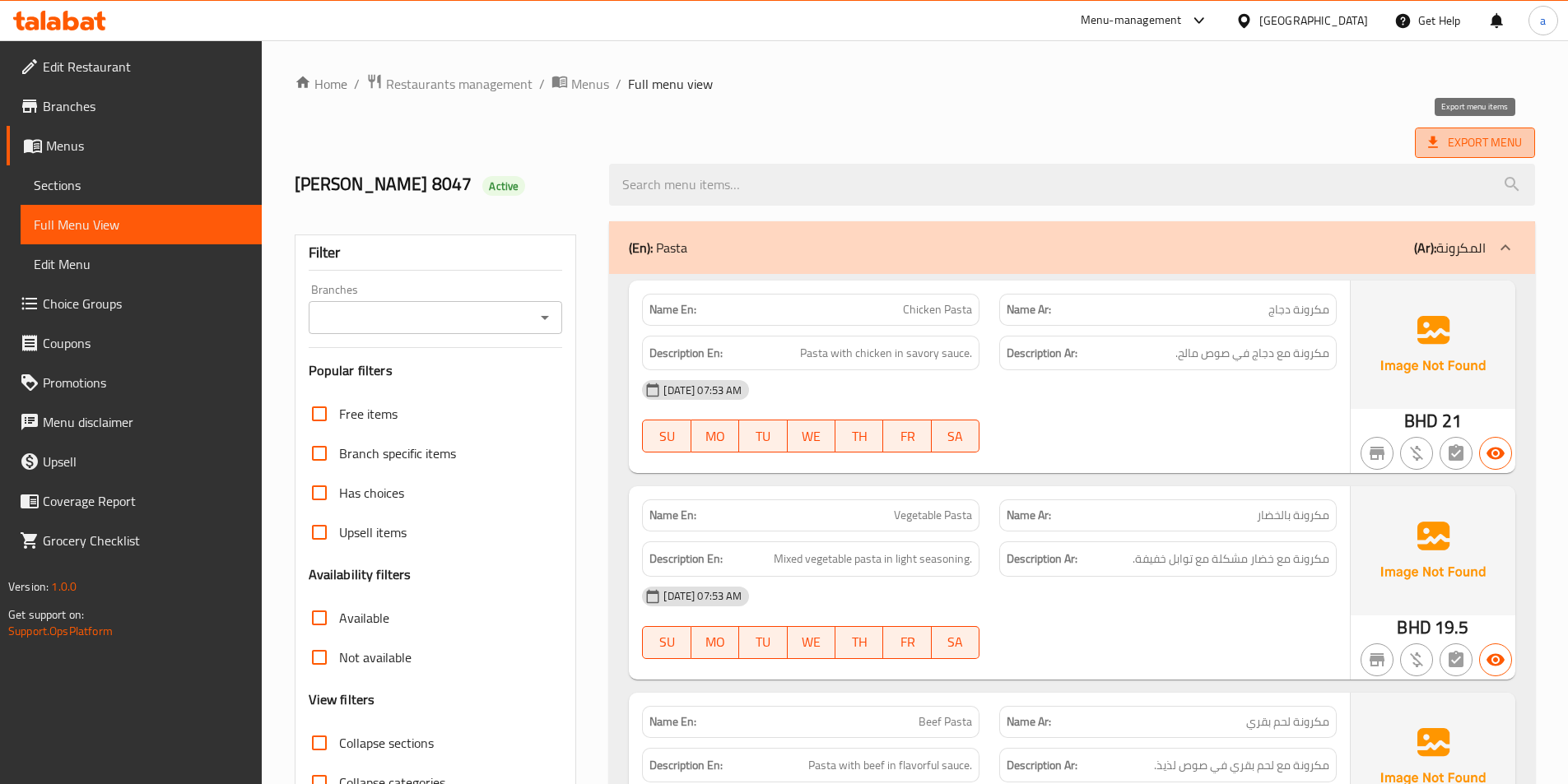
click at [1456, 143] on span "Export Menu" at bounding box center [1475, 143] width 94 height 21
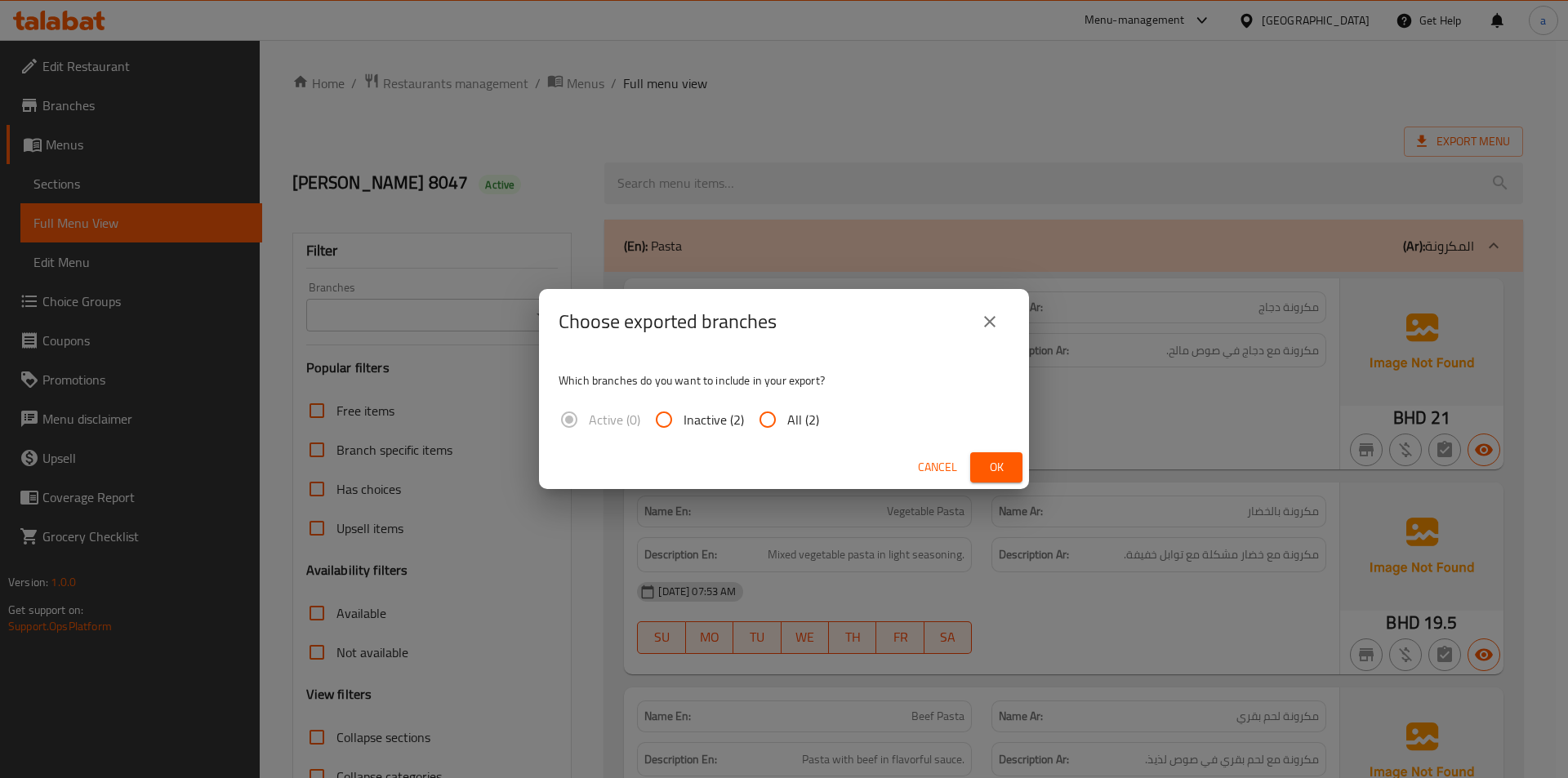
click at [769, 414] on input "All (2)" at bounding box center [767, 419] width 39 height 39
radio input "true"
click at [981, 456] on button "Ok" at bounding box center [997, 467] width 53 height 30
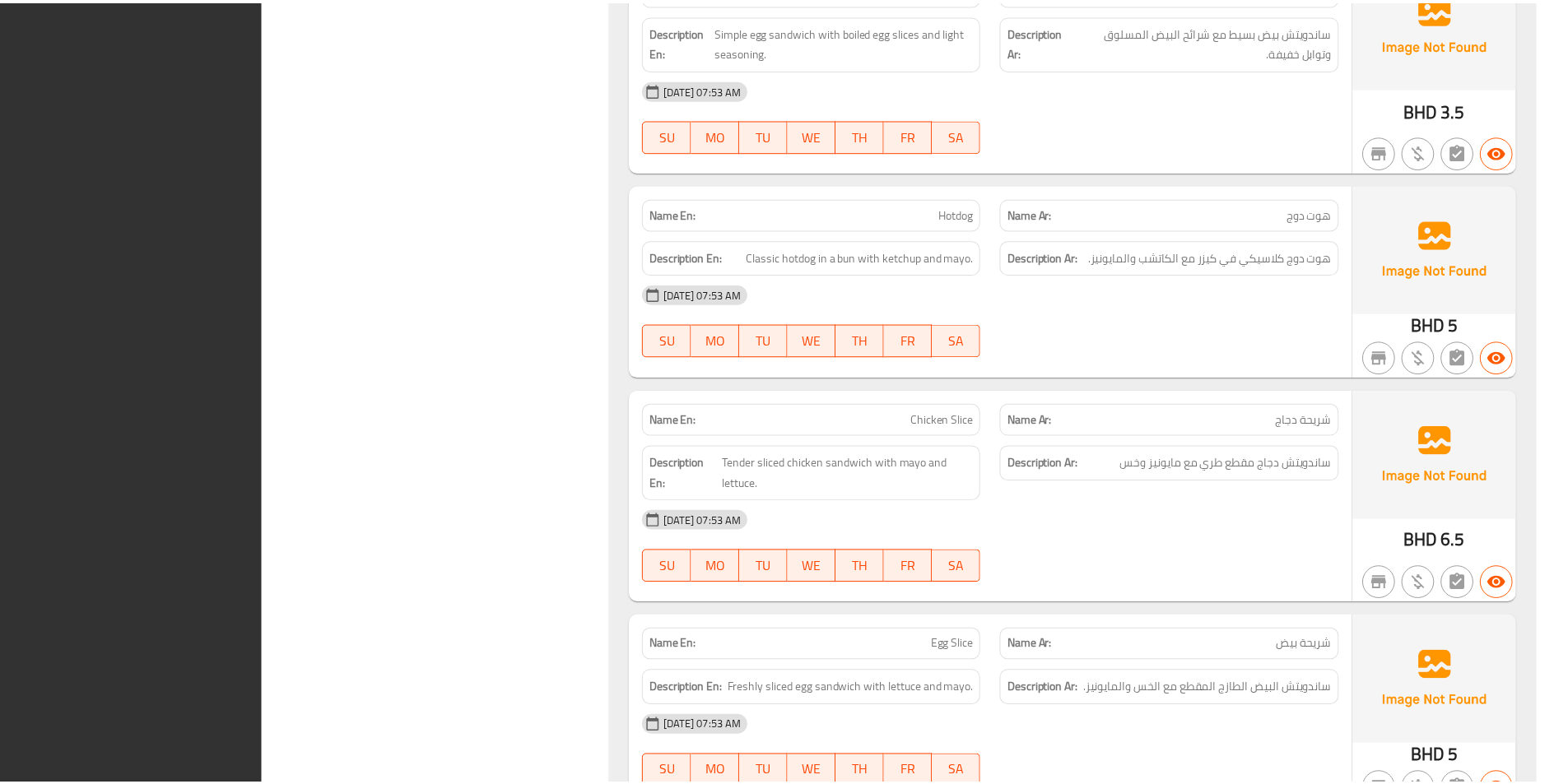
scroll to position [3185, 0]
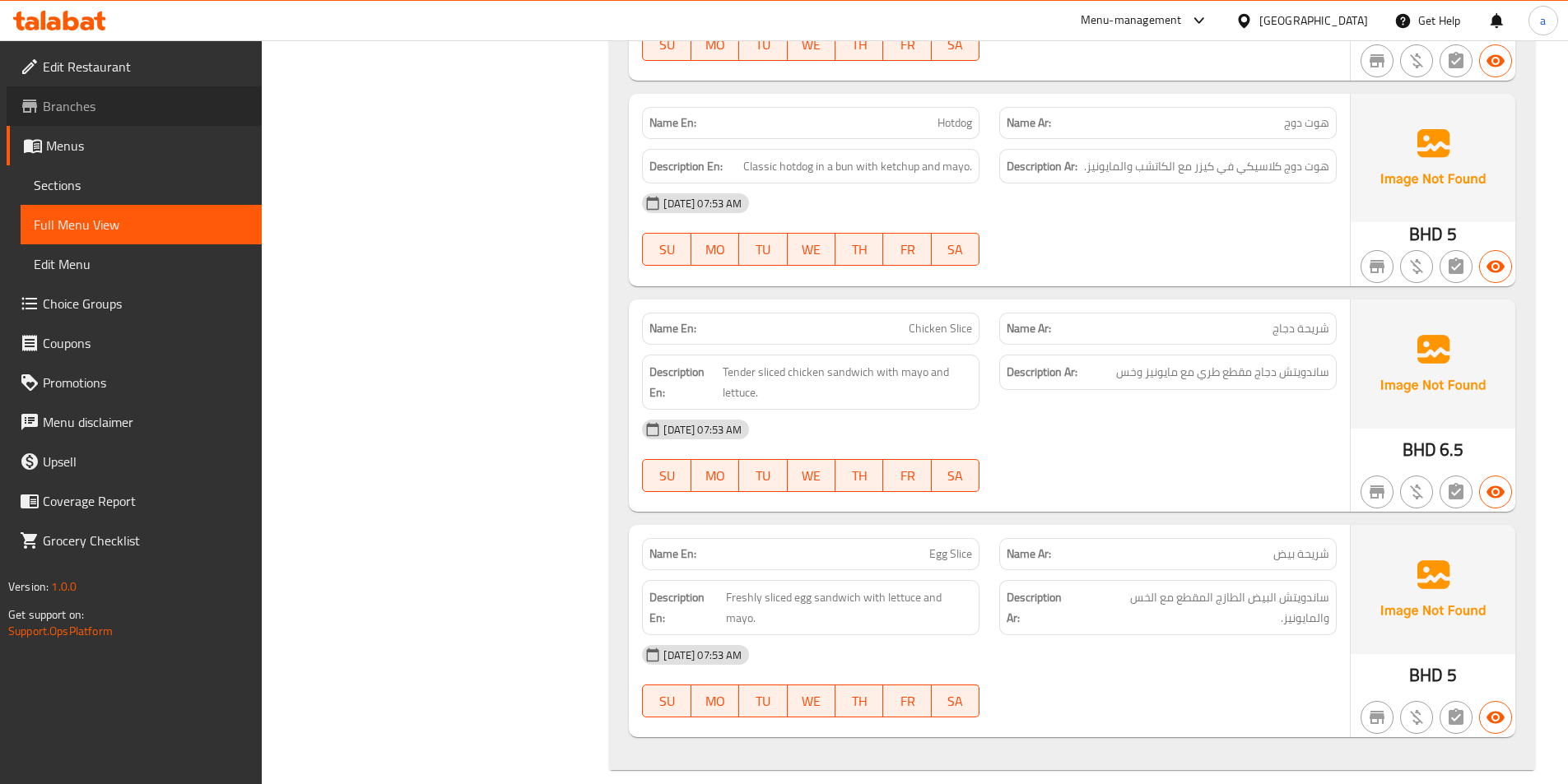
click at [91, 103] on span "Branches" at bounding box center [145, 106] width 206 height 20
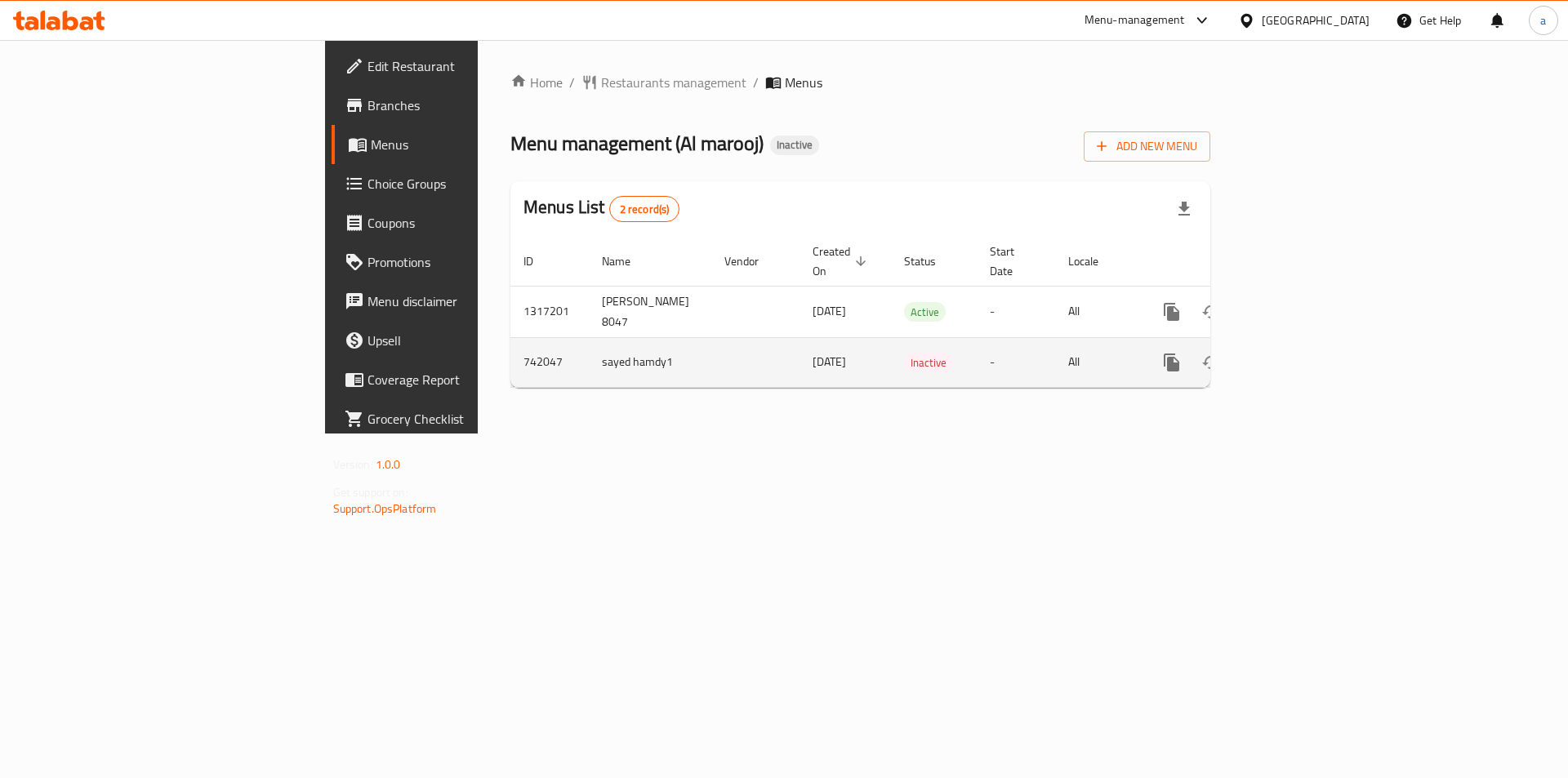
click at [589, 345] on td "sayed hamdy1" at bounding box center [649, 362] width 122 height 50
copy td "sayed hamdy1"
click at [1256, 355] on icon "enhanced table" at bounding box center [1250, 363] width 12 height 15
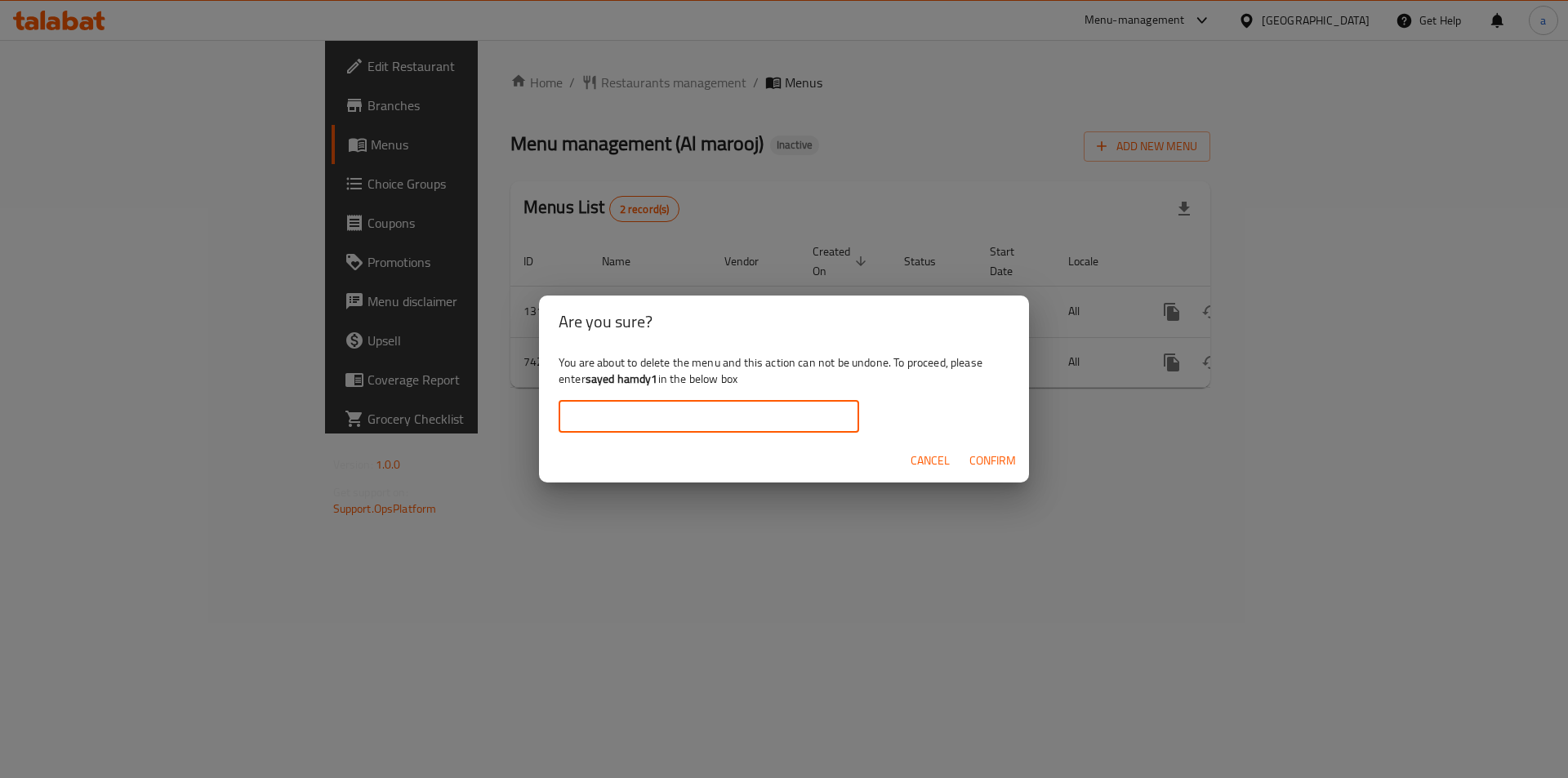
paste input "sayed hamdy1"
type input "sayed hamdy1"
click at [984, 455] on span "Confirm" at bounding box center [992, 461] width 46 height 21
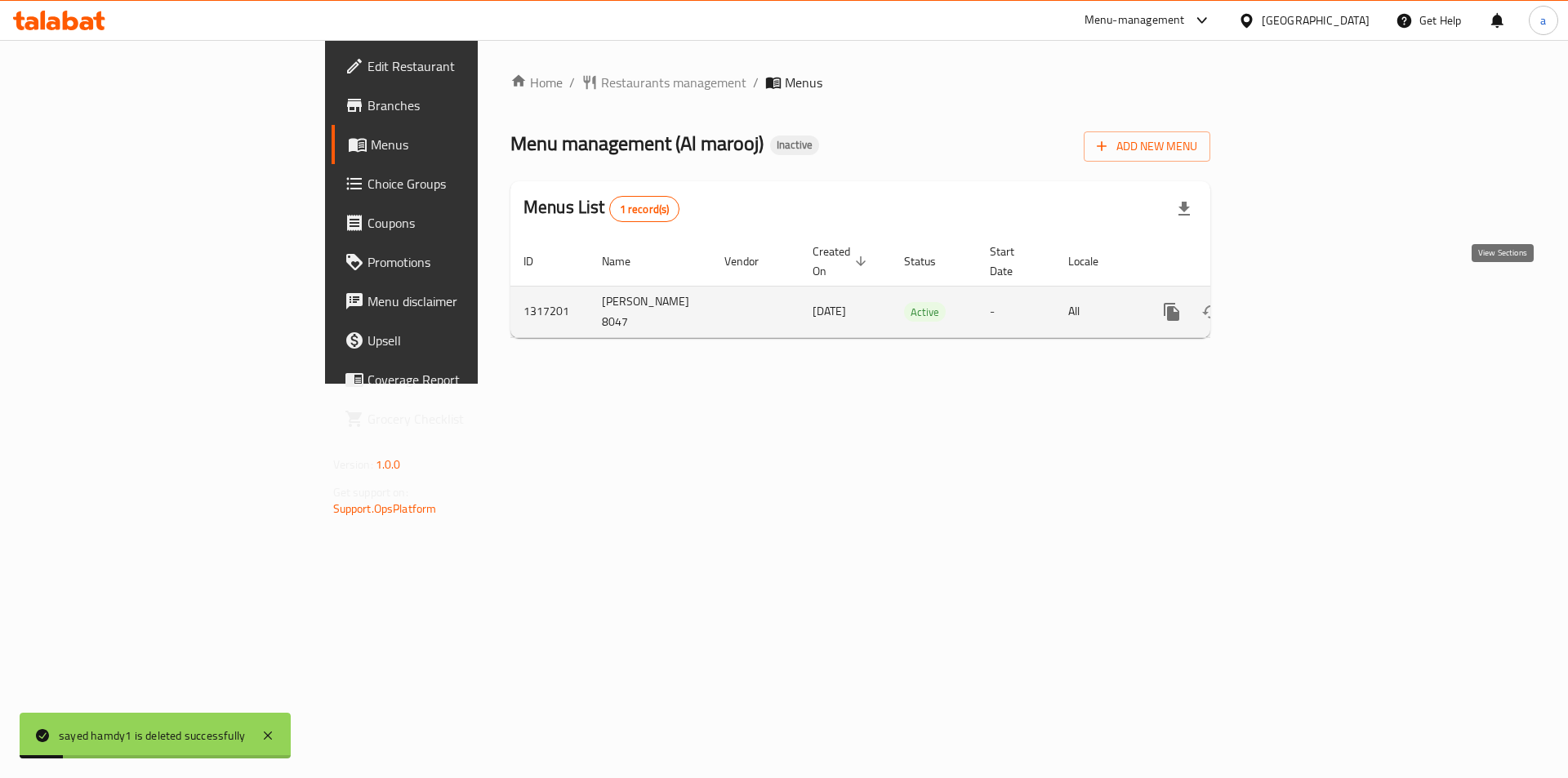
click at [1309, 292] on link "enhanced table" at bounding box center [1289, 311] width 39 height 39
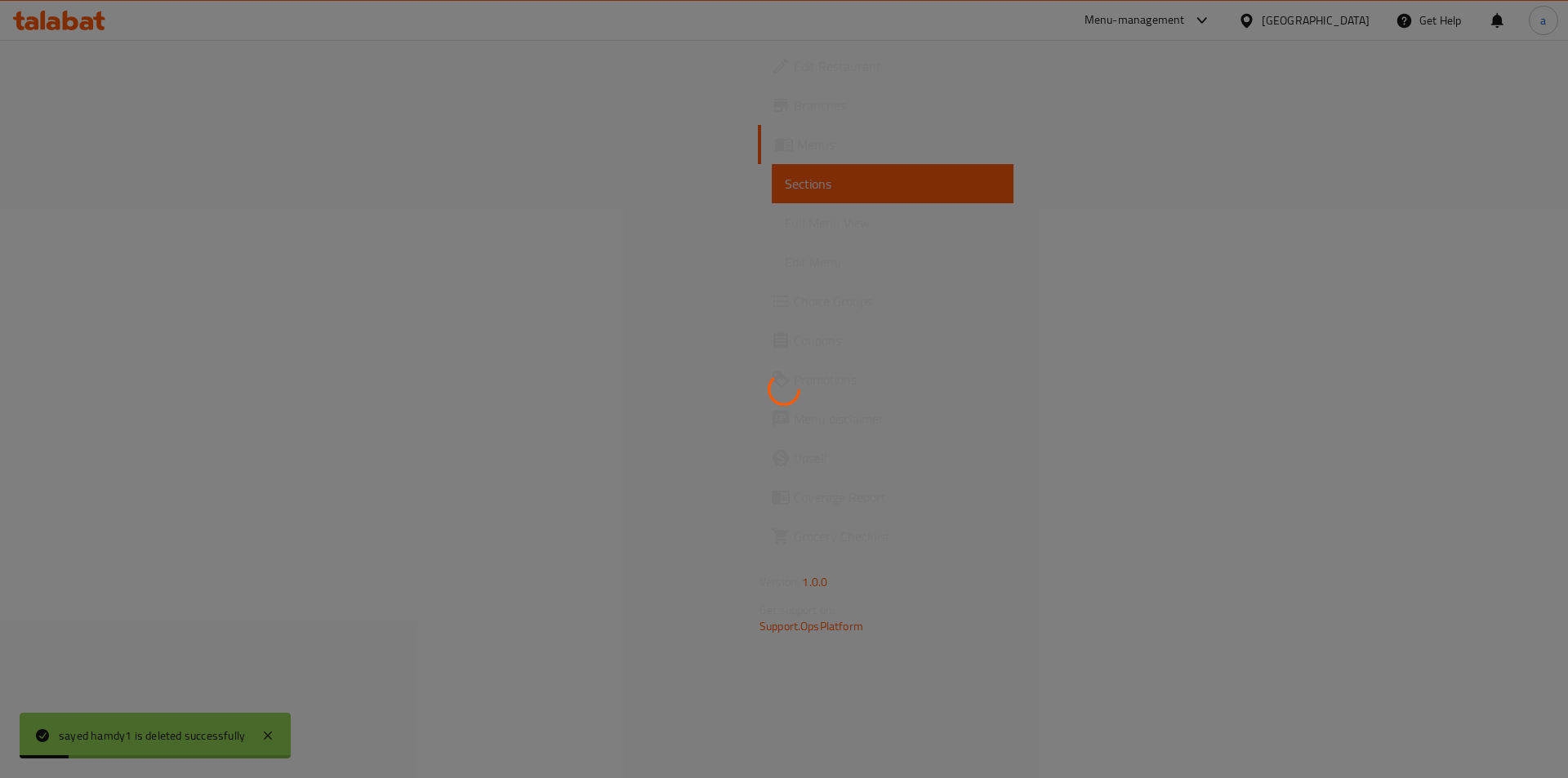
click at [1514, 289] on div at bounding box center [784, 389] width 1568 height 778
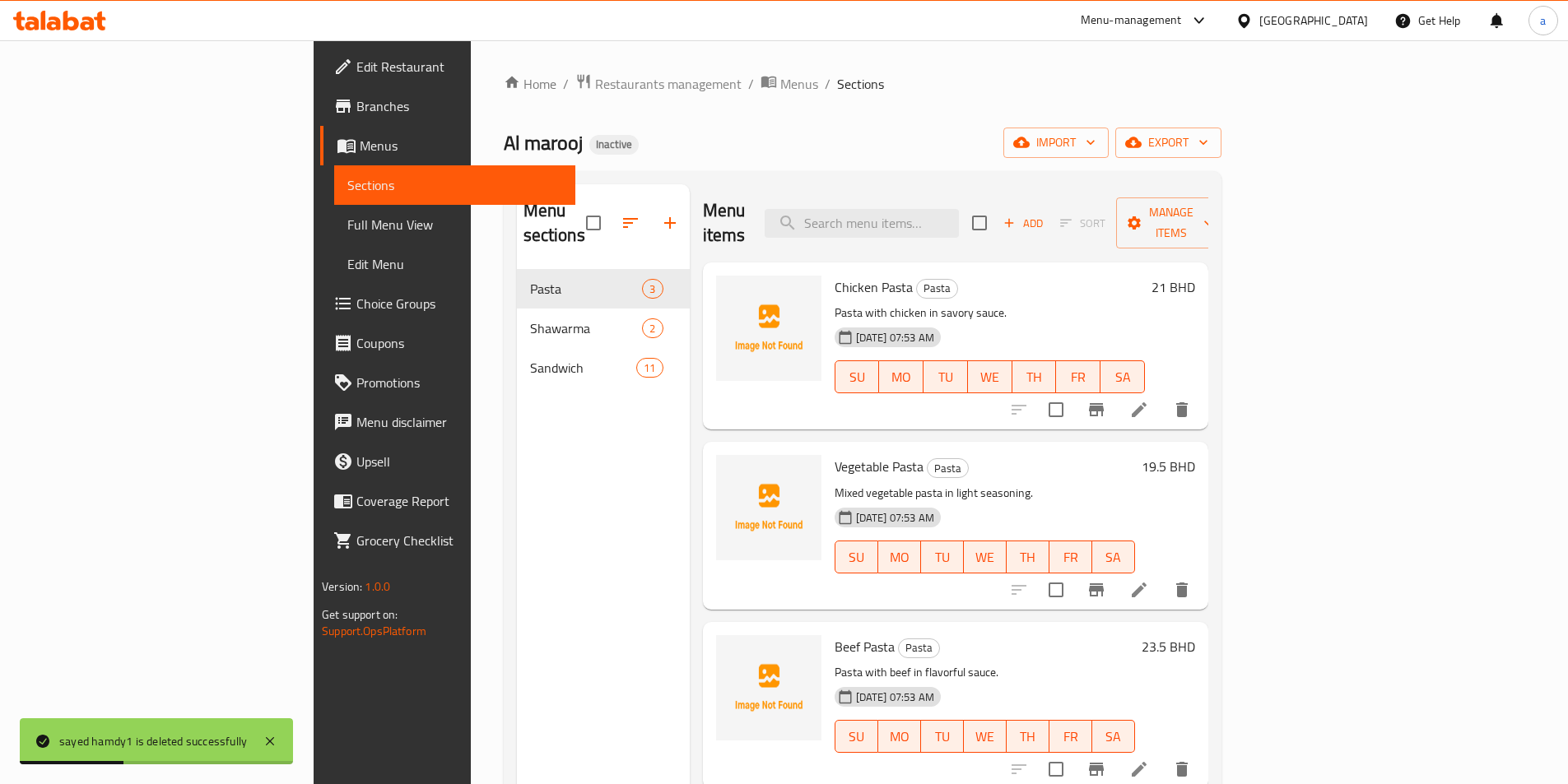
click at [347, 229] on span "Full Menu View" at bounding box center [454, 225] width 215 height 20
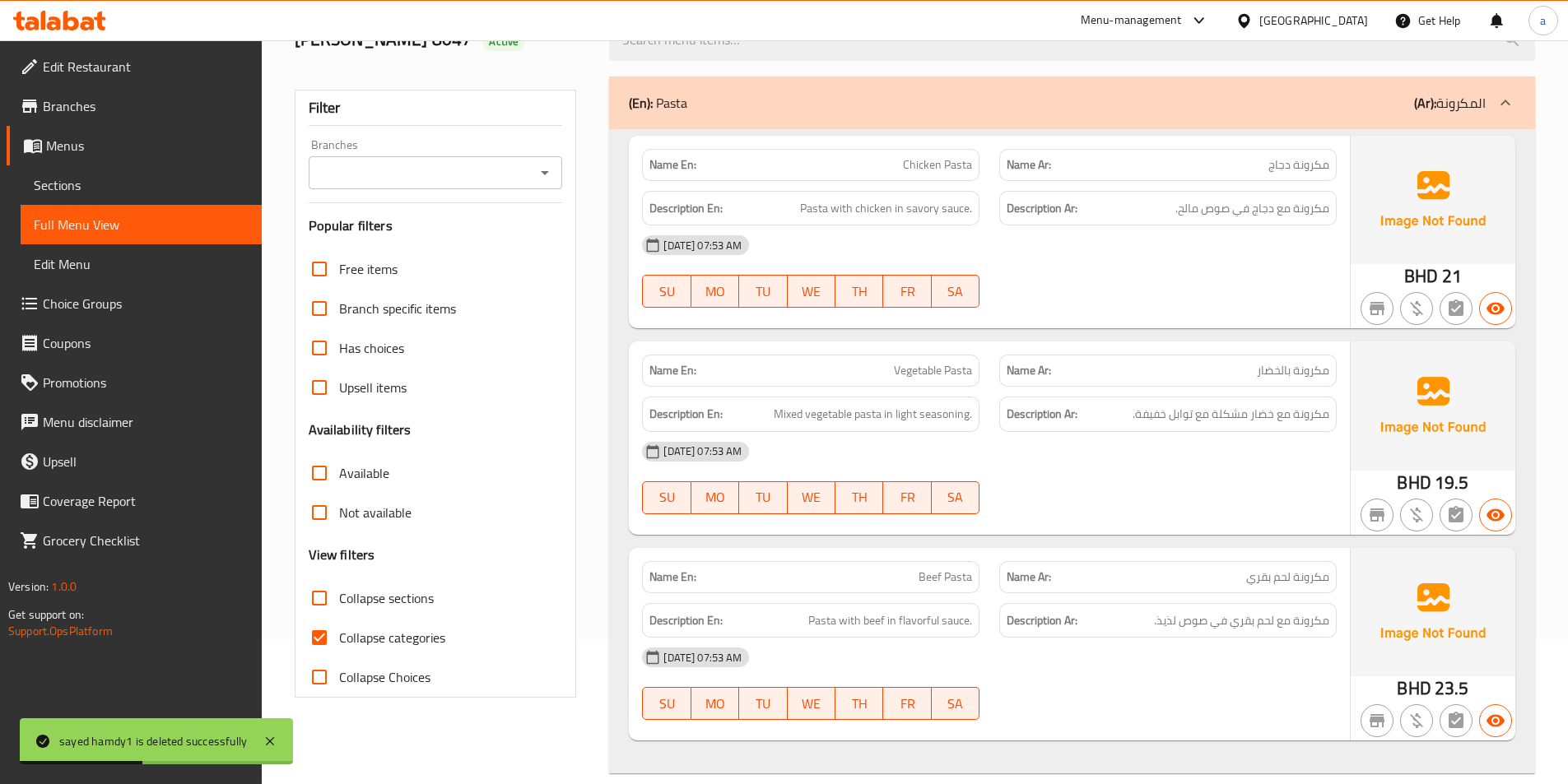
scroll to position [411, 0]
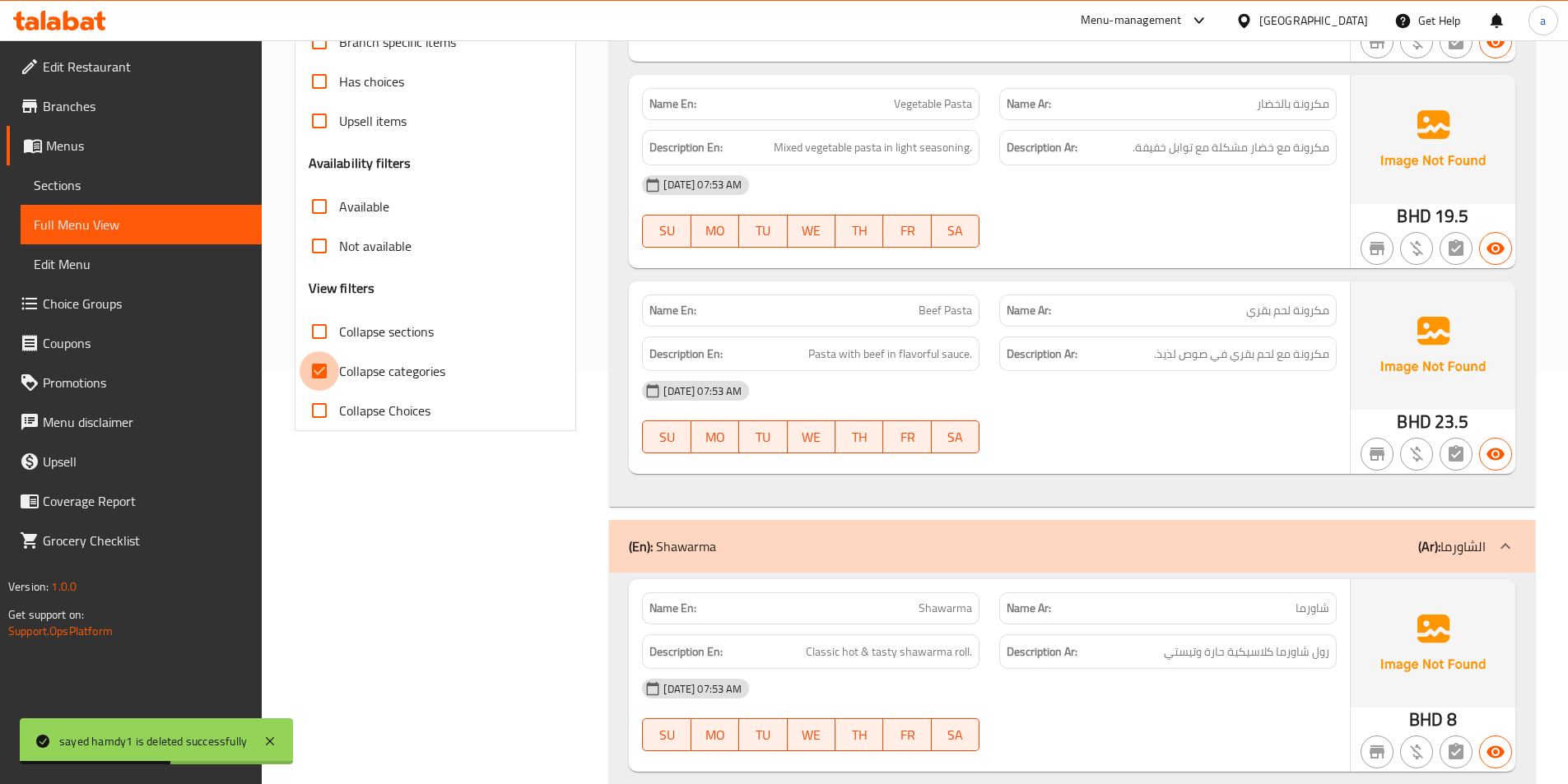
click at [326, 372] on input "Collapse categories" at bounding box center [319, 370] width 39 height 39
checkbox input "false"
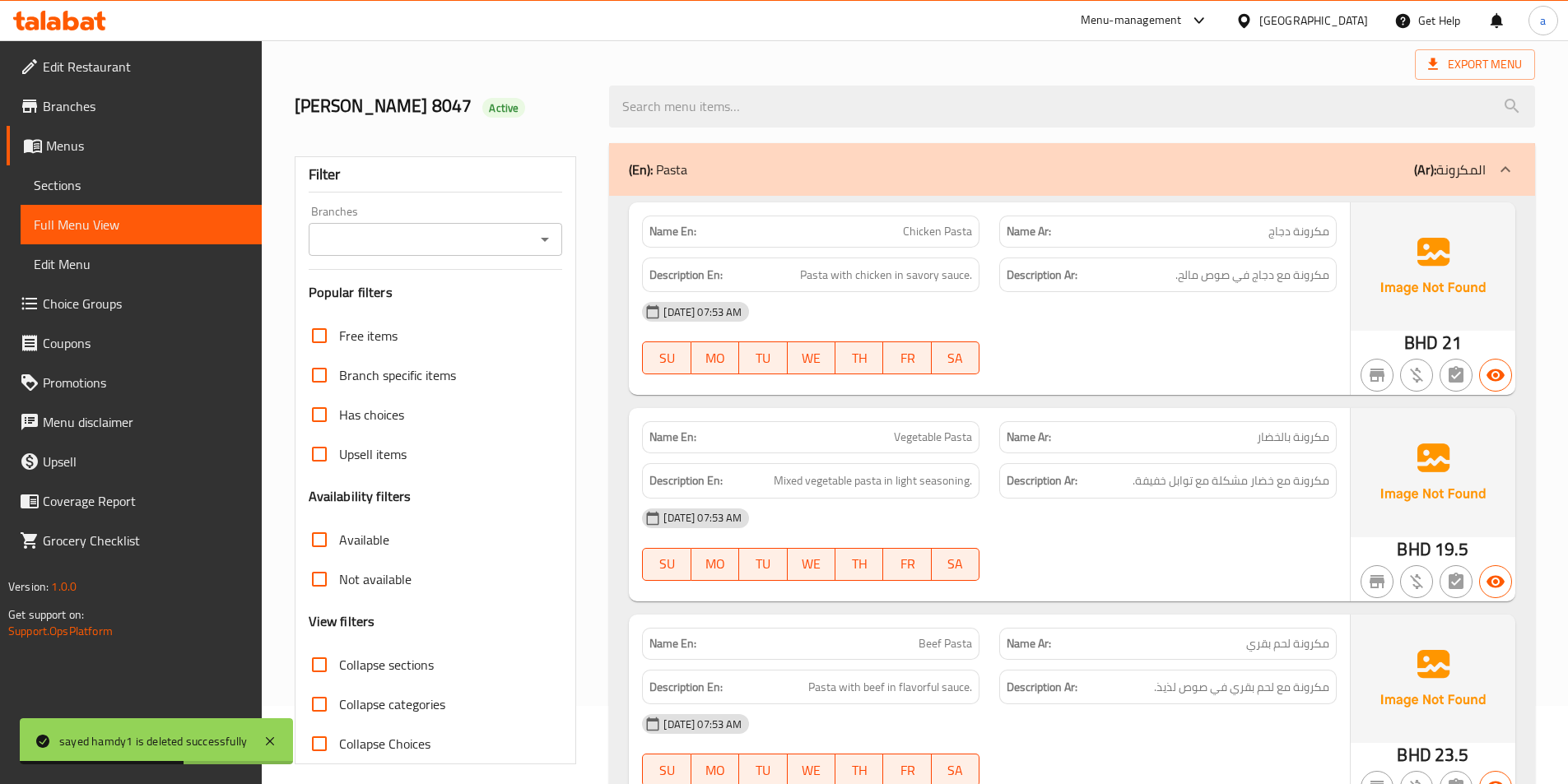
scroll to position [0, 0]
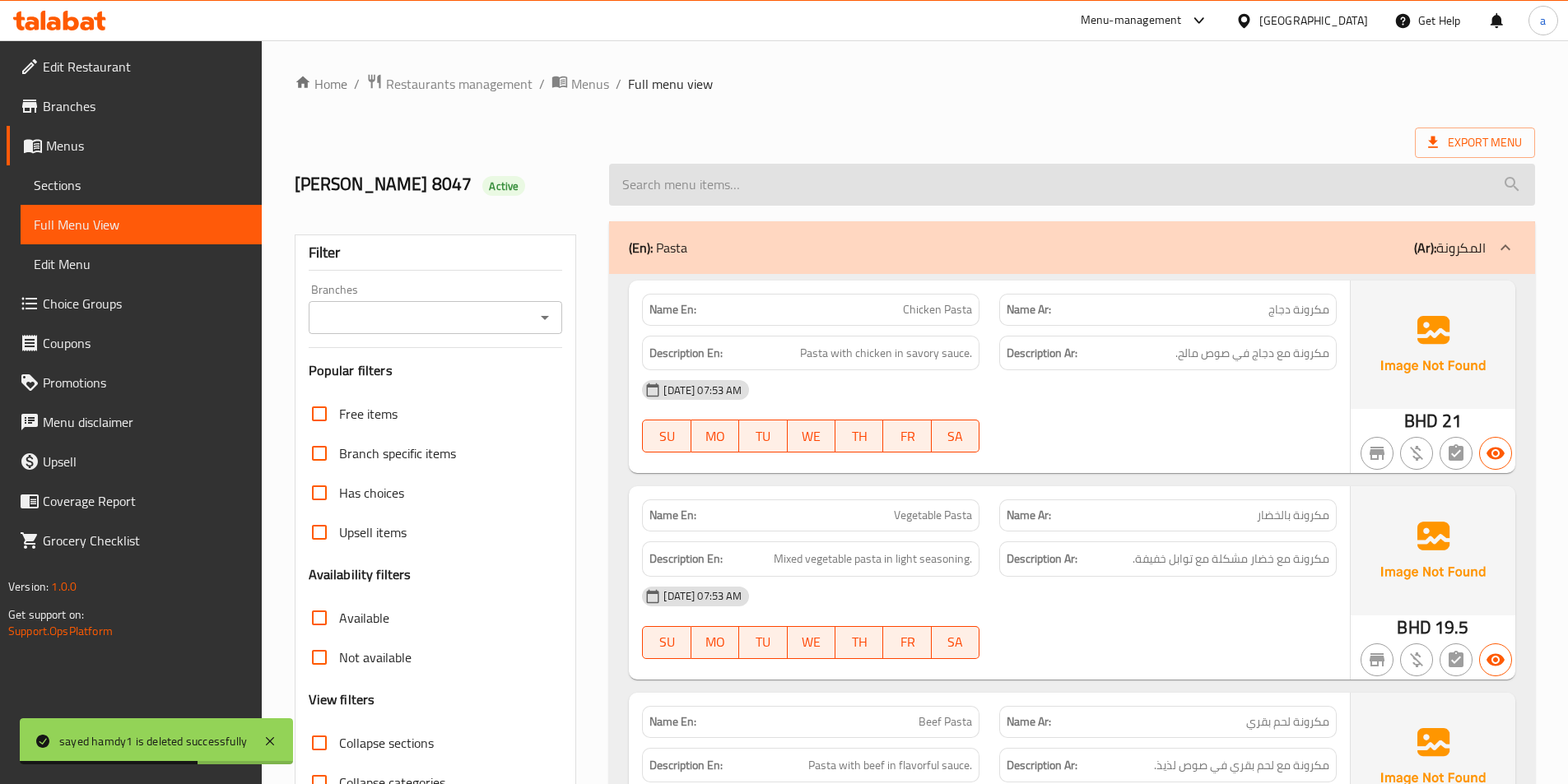
click at [1209, 181] on input "search" at bounding box center [1072, 185] width 926 height 42
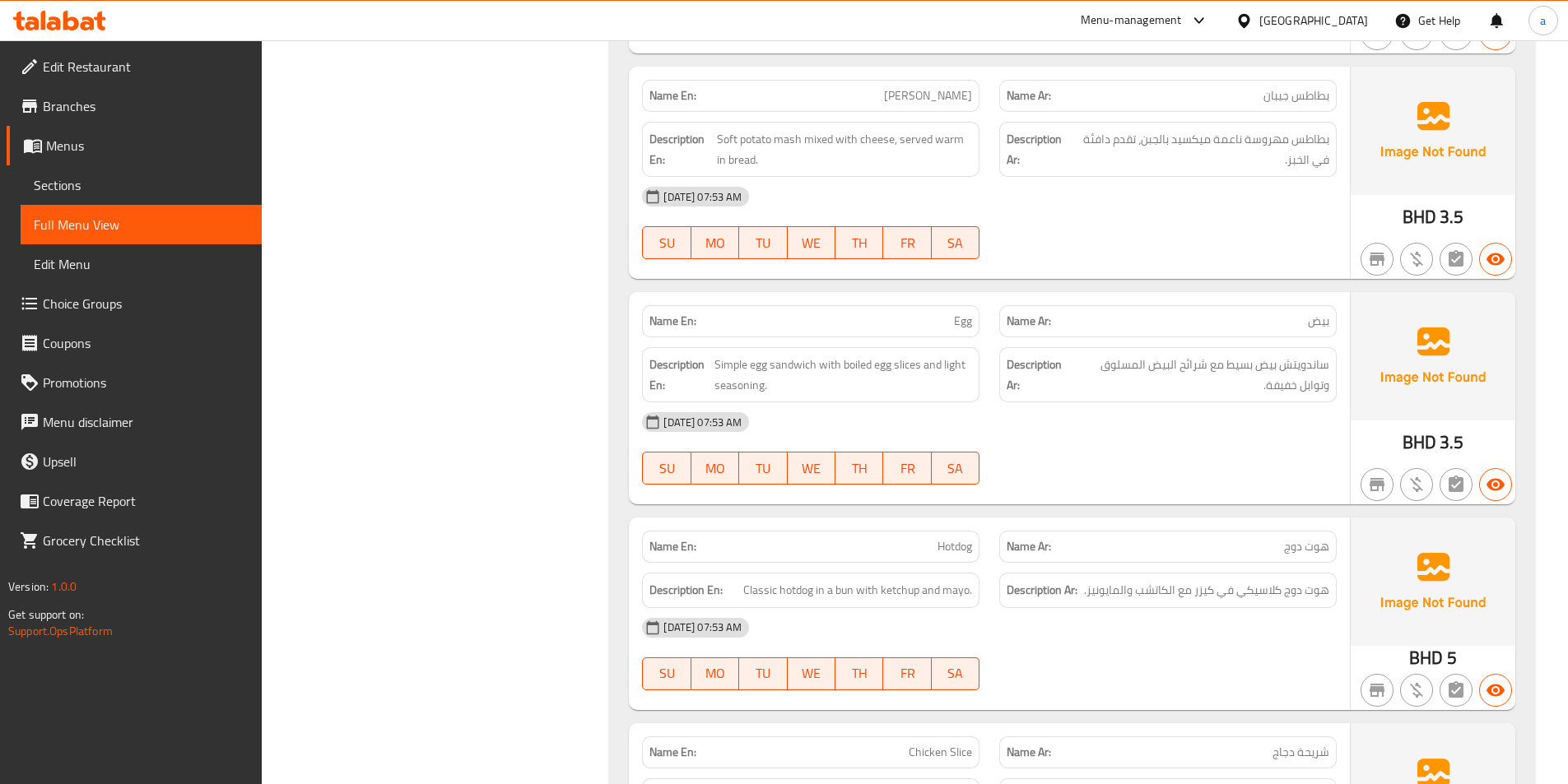
scroll to position [2772, 0]
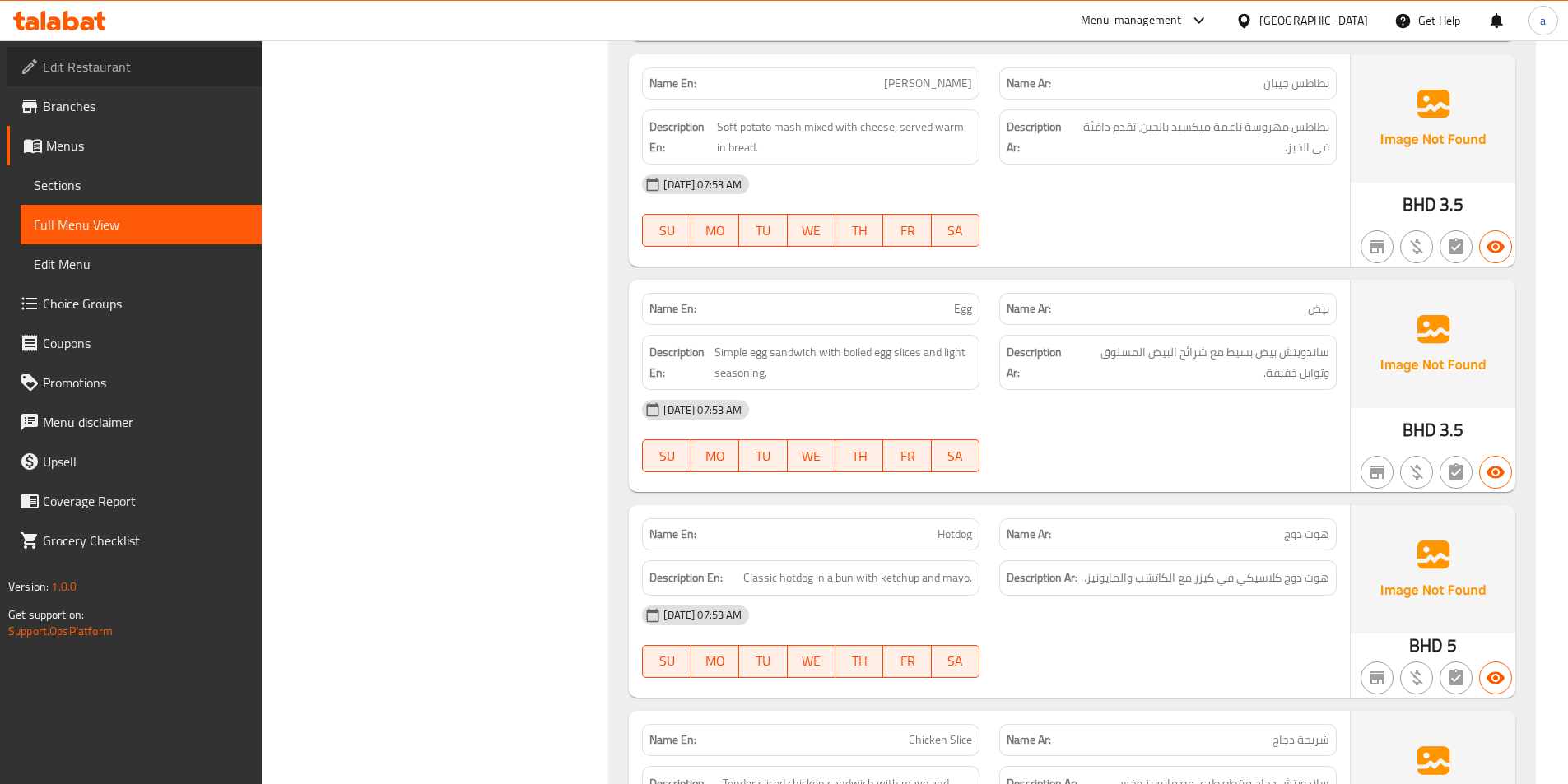
click at [87, 70] on span "Edit Restaurant" at bounding box center [145, 67] width 206 height 20
